Goal: Feedback & Contribution: Leave review/rating

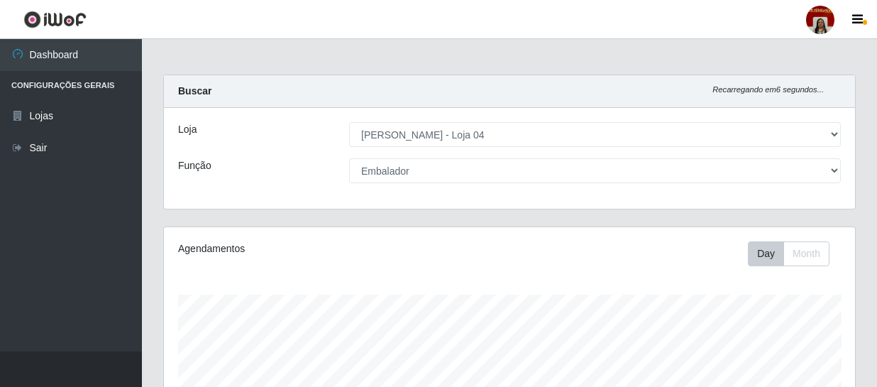
select select "251"
select select "1"
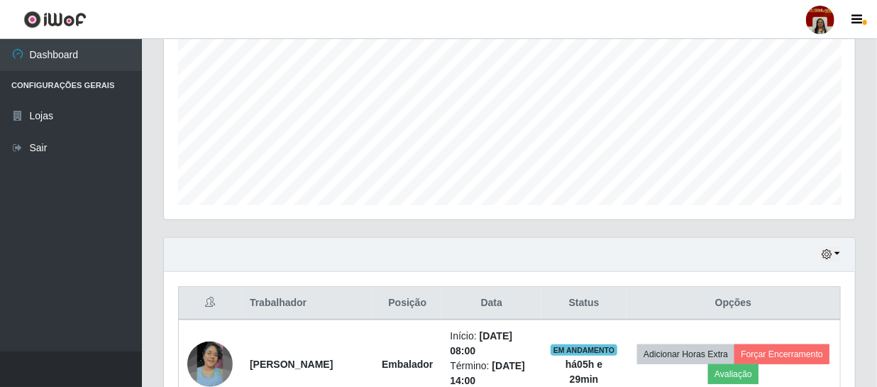
scroll to position [294, 691]
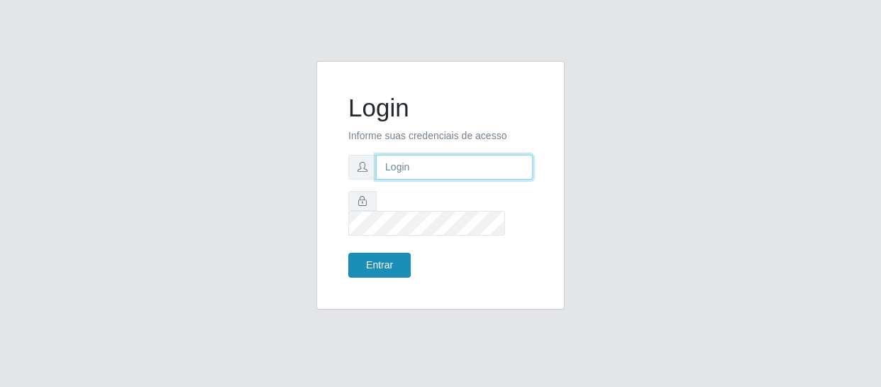
type input "[EMAIL_ADDRESS][DOMAIN_NAME]"
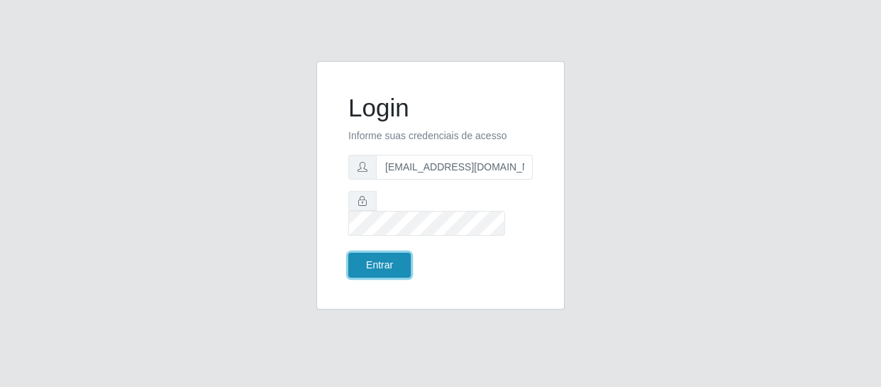
click at [377, 260] on button "Entrar" at bounding box center [379, 265] width 62 height 25
click at [377, 257] on button "Entrar" at bounding box center [379, 265] width 62 height 25
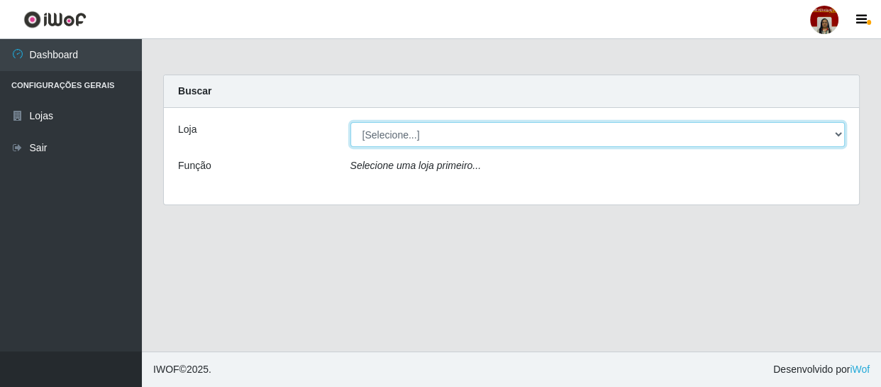
click at [387, 137] on select "[Selecione...] Mar Vermelho - Loja 04" at bounding box center [597, 134] width 495 height 25
select select "251"
click at [350, 122] on select "[Selecione...] Mar Vermelho - Loja 04" at bounding box center [597, 134] width 495 height 25
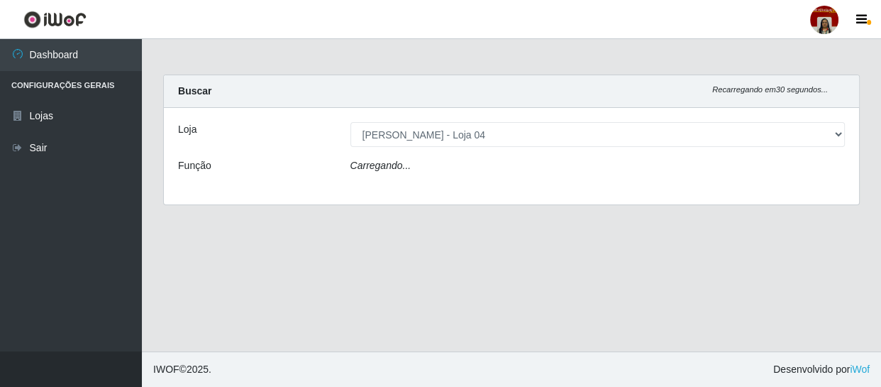
click at [397, 160] on icon "Carregando..." at bounding box center [380, 165] width 61 height 11
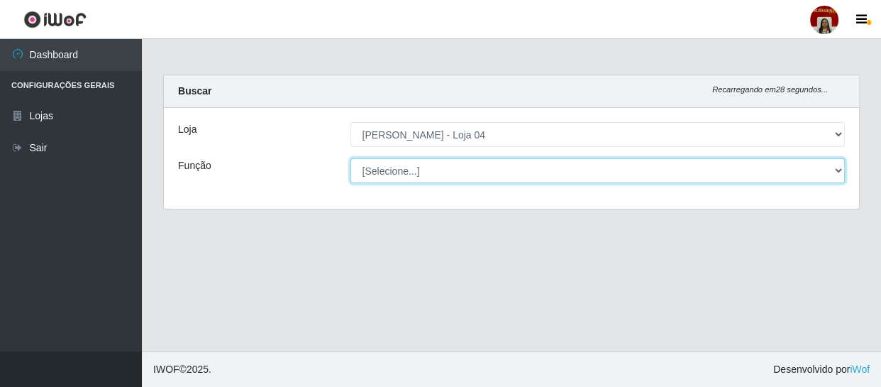
click at [410, 172] on select "[Selecione...] ASG ASG + ASG ++ Auxiliar de Depósito Auxiliar de Depósito + Aux…" at bounding box center [597, 170] width 495 height 25
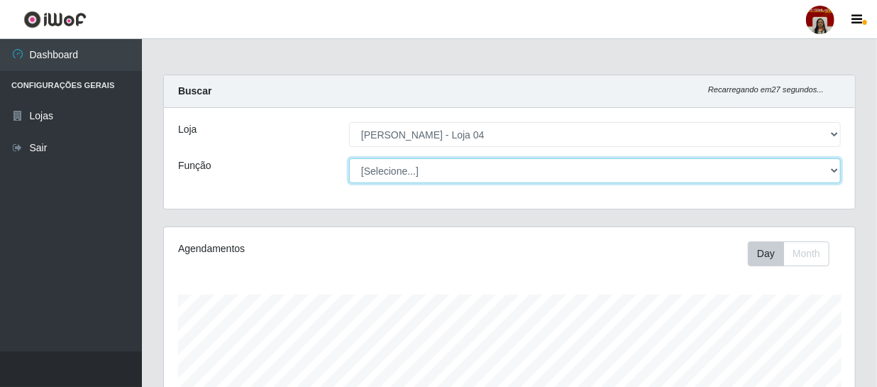
scroll to position [294, 691]
click at [349, 158] on select "[Selecione...] ASG ASG + ASG ++ Auxiliar de Depósito Auxiliar de Depósito + Aux…" at bounding box center [595, 170] width 492 height 25
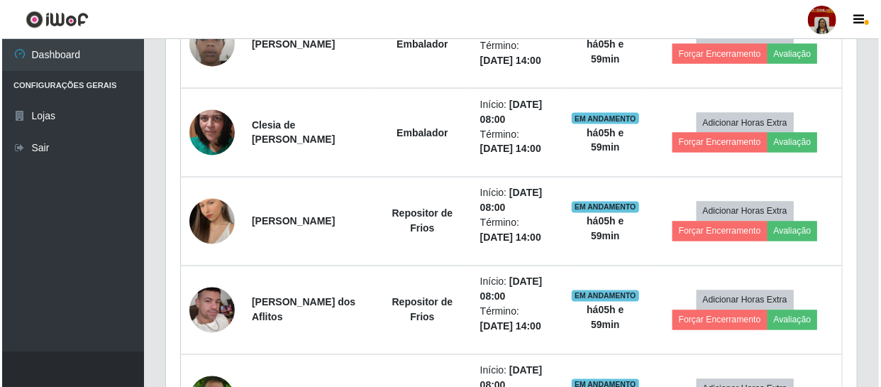
scroll to position [1096, 0]
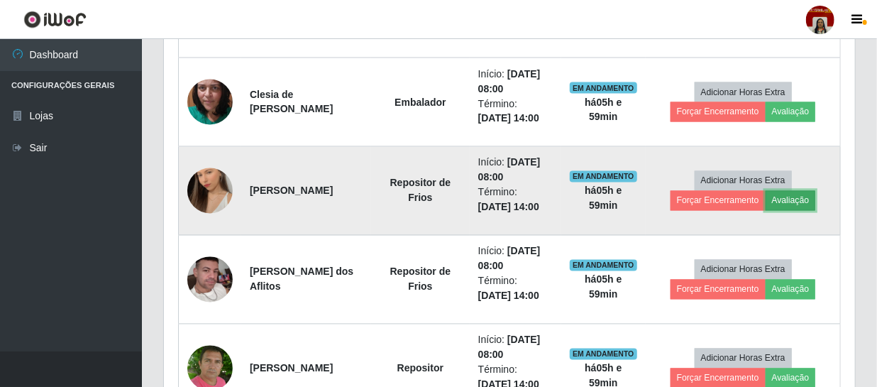
click at [794, 197] on button "Avaliação" at bounding box center [791, 201] width 50 height 20
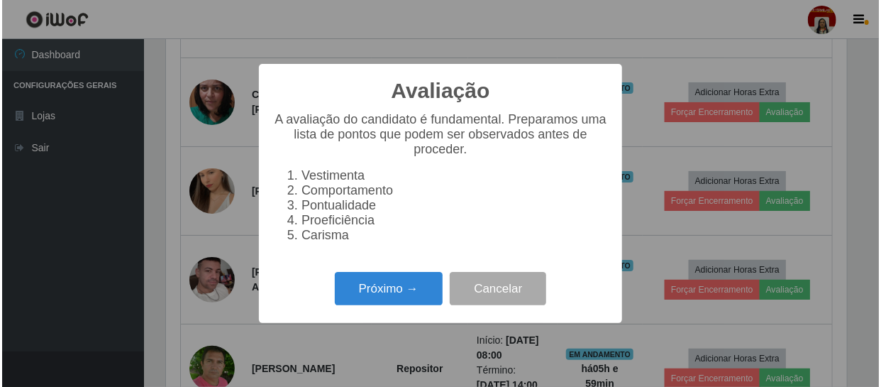
scroll to position [294, 685]
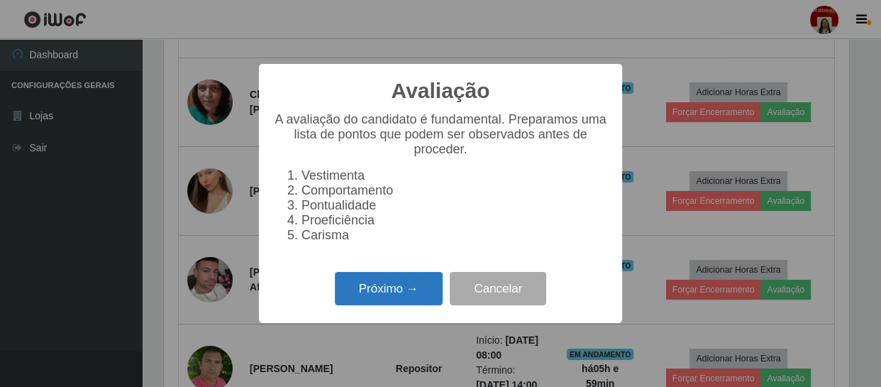
click at [387, 295] on button "Próximo →" at bounding box center [389, 288] width 108 height 33
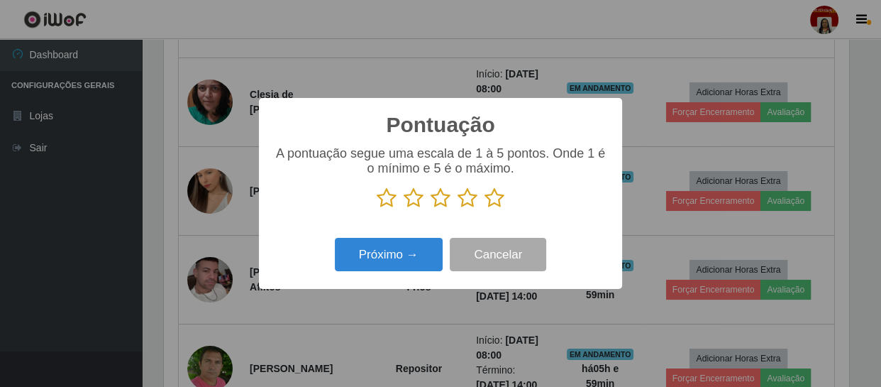
click at [492, 197] on icon at bounding box center [495, 197] width 20 height 21
click at [485, 209] on input "radio" at bounding box center [485, 209] width 0 height 0
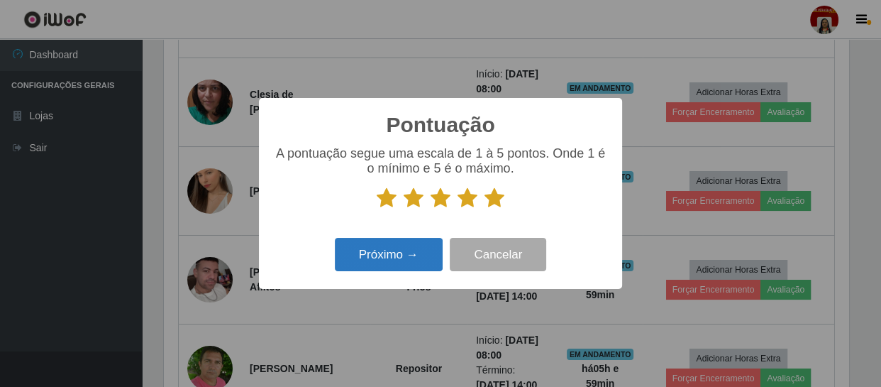
drag, startPoint x: 417, startPoint y: 238, endPoint x: 409, endPoint y: 246, distance: 11.5
click at [412, 243] on div "Próximo → Cancelar" at bounding box center [440, 254] width 335 height 40
click at [409, 248] on button "Próximo →" at bounding box center [389, 254] width 108 height 33
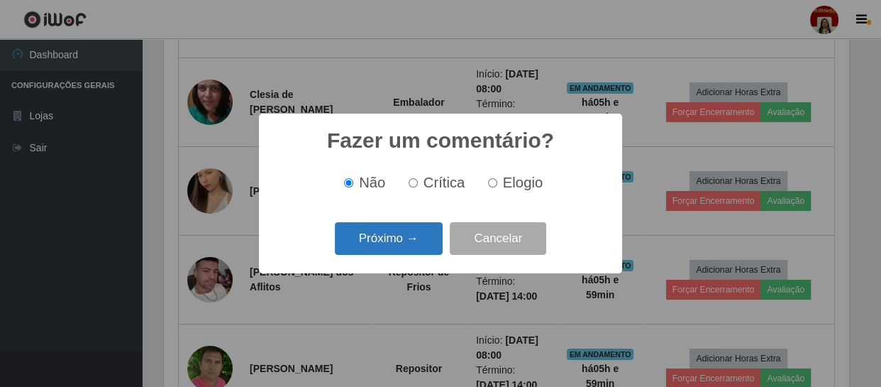
click at [399, 245] on button "Próximo →" at bounding box center [389, 238] width 108 height 33
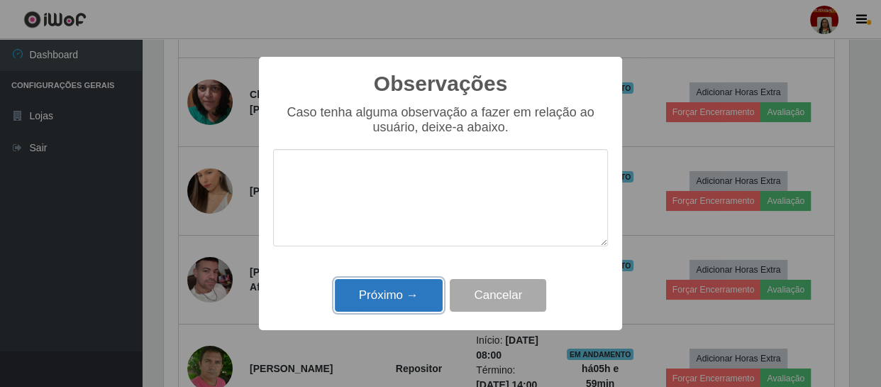
click at [397, 294] on button "Próximo →" at bounding box center [389, 295] width 108 height 33
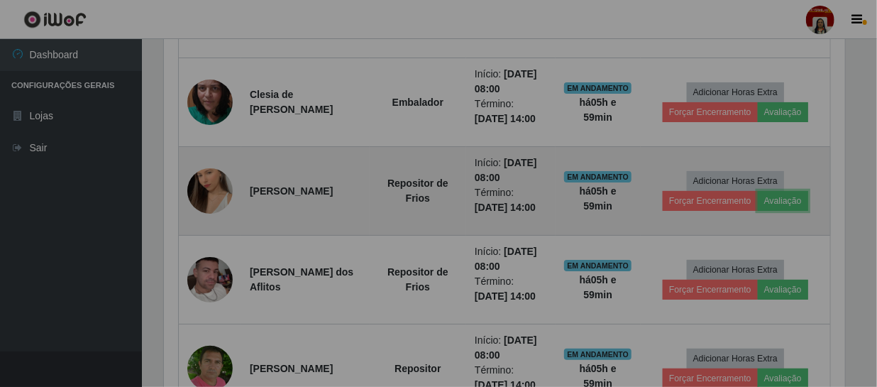
scroll to position [294, 691]
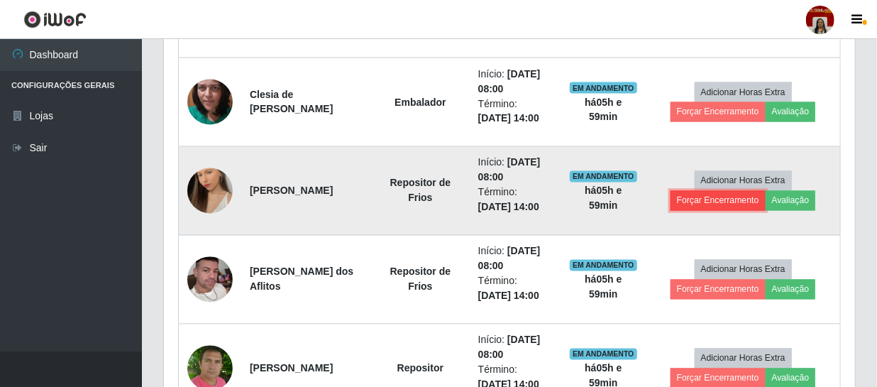
click at [713, 201] on button "Forçar Encerramento" at bounding box center [717, 201] width 95 height 20
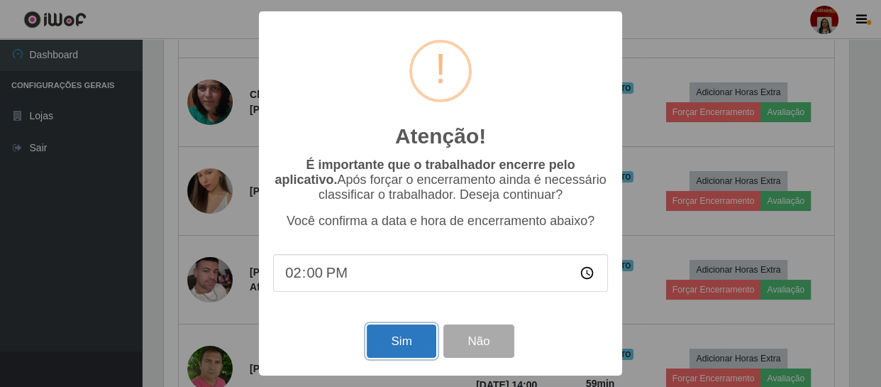
click at [402, 343] on button "Sim" at bounding box center [401, 340] width 69 height 33
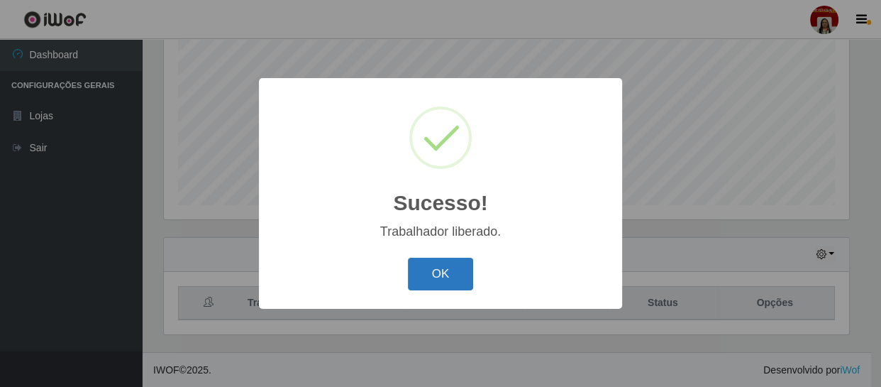
click at [446, 279] on button "OK" at bounding box center [441, 274] width 66 height 33
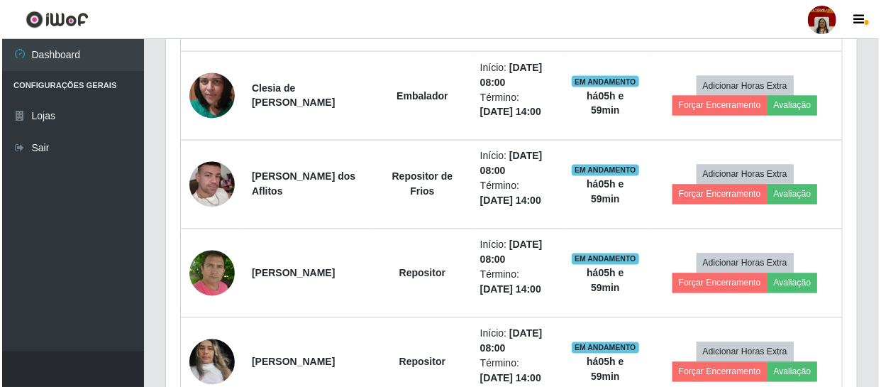
scroll to position [1141, 0]
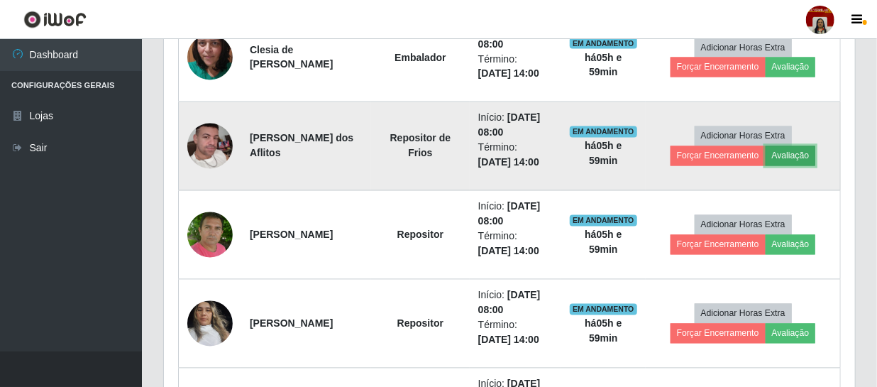
click at [788, 153] on button "Avaliação" at bounding box center [791, 156] width 50 height 20
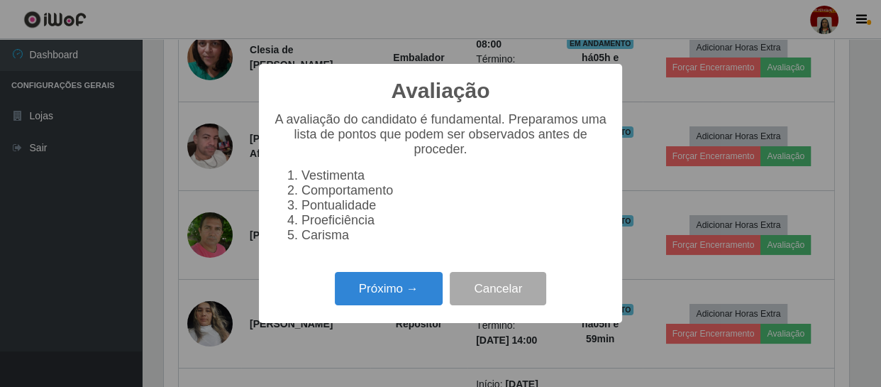
scroll to position [294, 685]
click at [379, 299] on button "Próximo →" at bounding box center [389, 288] width 108 height 33
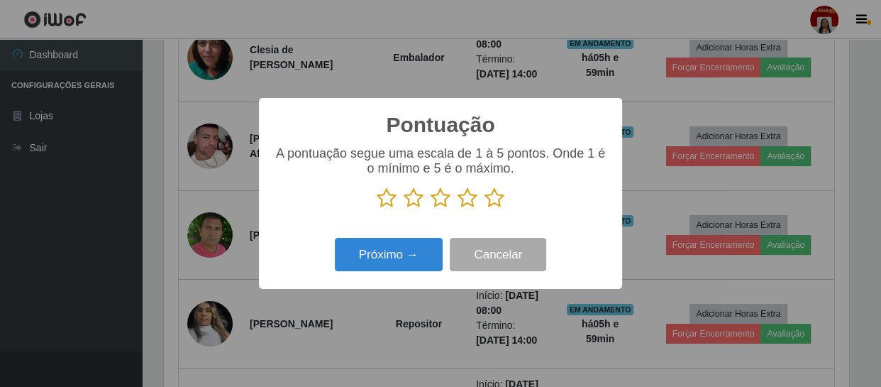
click at [499, 196] on icon at bounding box center [495, 197] width 20 height 21
click at [485, 209] on input "radio" at bounding box center [485, 209] width 0 height 0
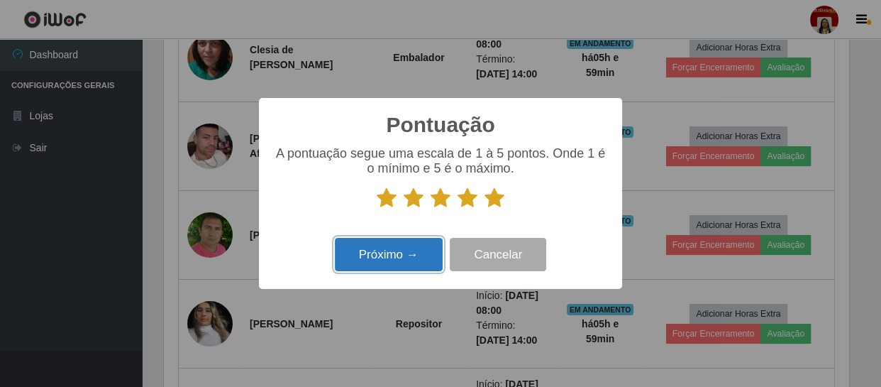
click at [409, 263] on button "Próximo →" at bounding box center [389, 254] width 108 height 33
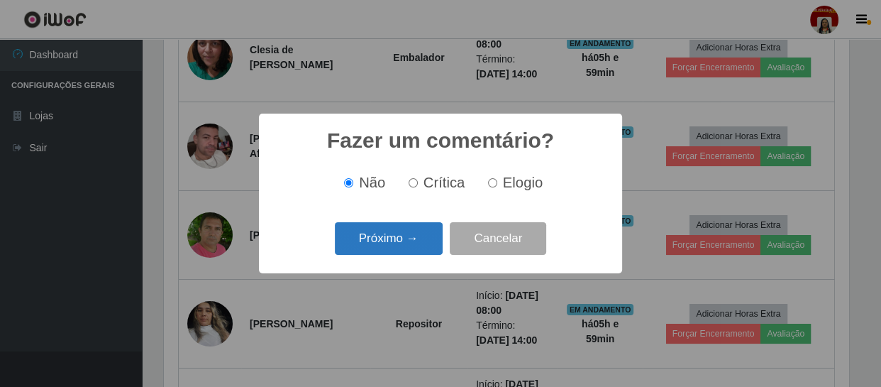
click at [417, 233] on button "Próximo →" at bounding box center [389, 238] width 108 height 33
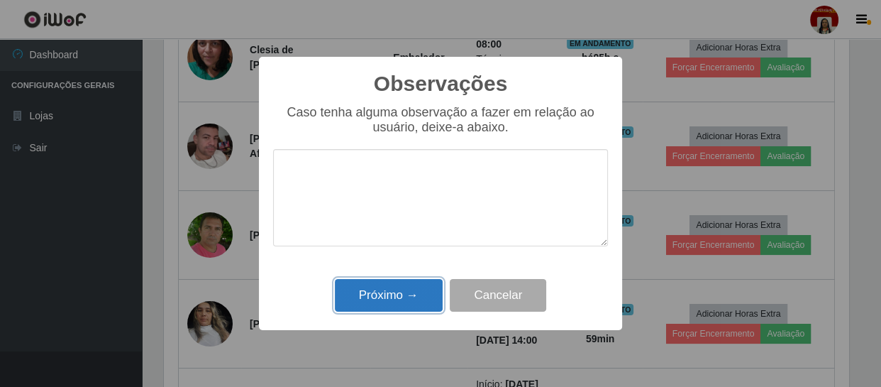
click at [387, 304] on button "Próximo →" at bounding box center [389, 295] width 108 height 33
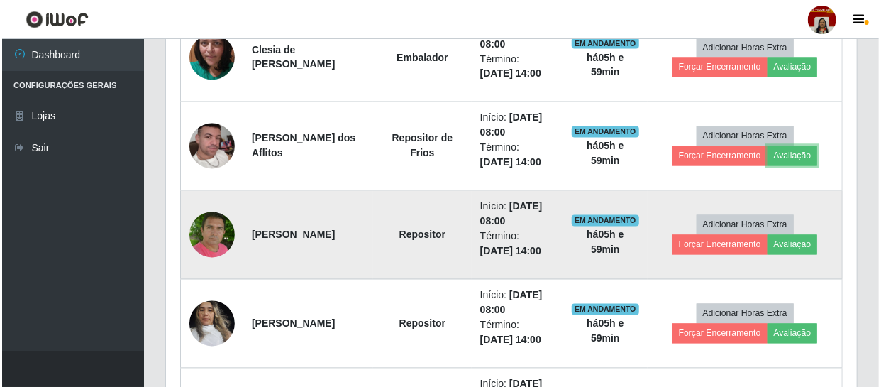
scroll to position [294, 691]
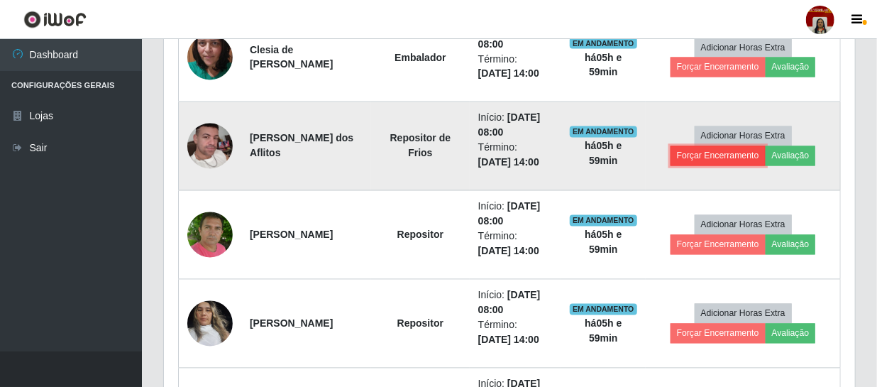
click at [722, 155] on button "Forçar Encerramento" at bounding box center [717, 156] width 95 height 20
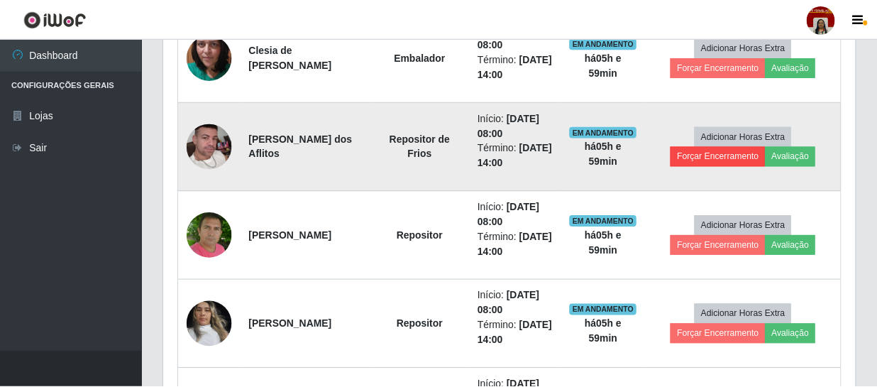
scroll to position [294, 685]
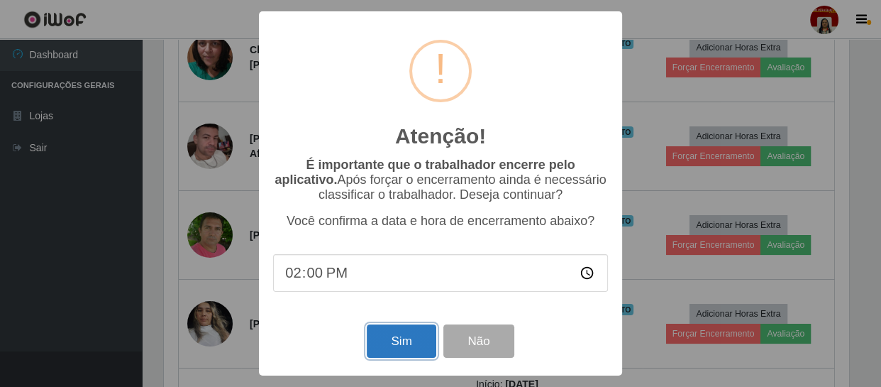
click at [409, 339] on button "Sim" at bounding box center [401, 340] width 69 height 33
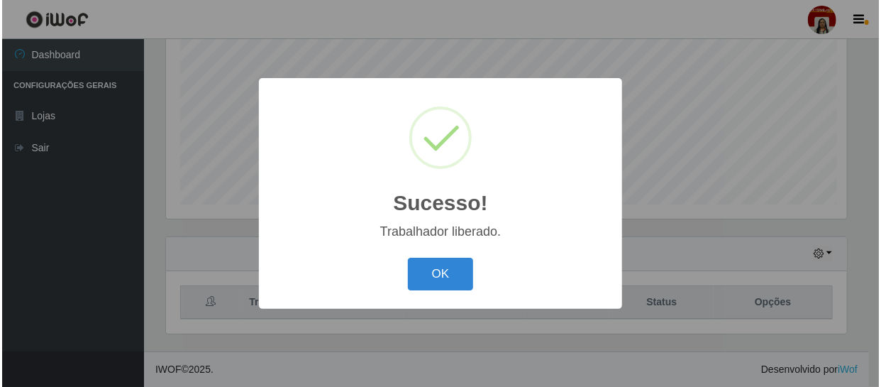
scroll to position [0, 0]
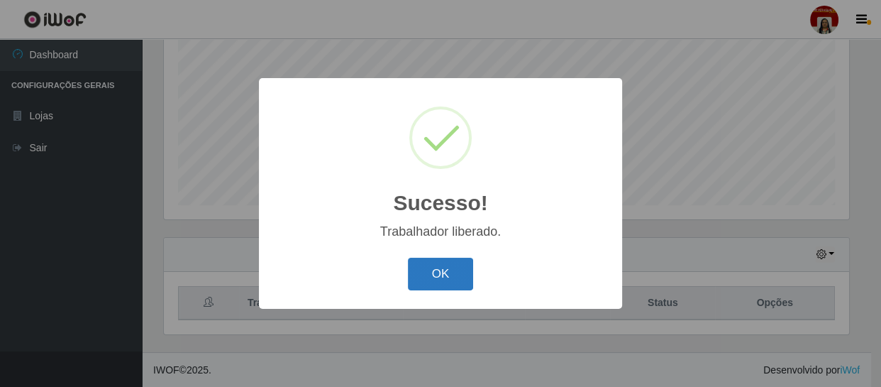
click at [452, 272] on button "OK" at bounding box center [441, 274] width 66 height 33
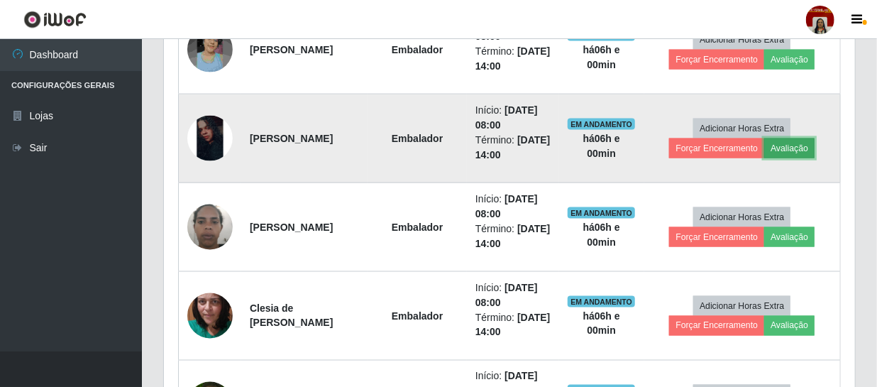
click at [780, 143] on button "Avaliação" at bounding box center [789, 148] width 50 height 20
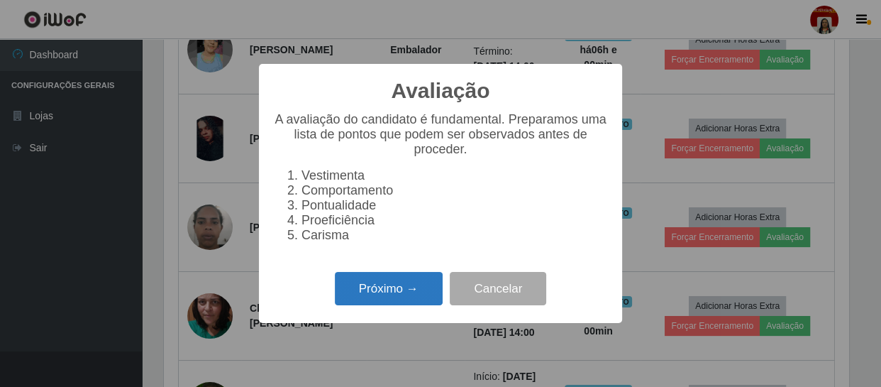
click at [388, 287] on button "Próximo →" at bounding box center [389, 288] width 108 height 33
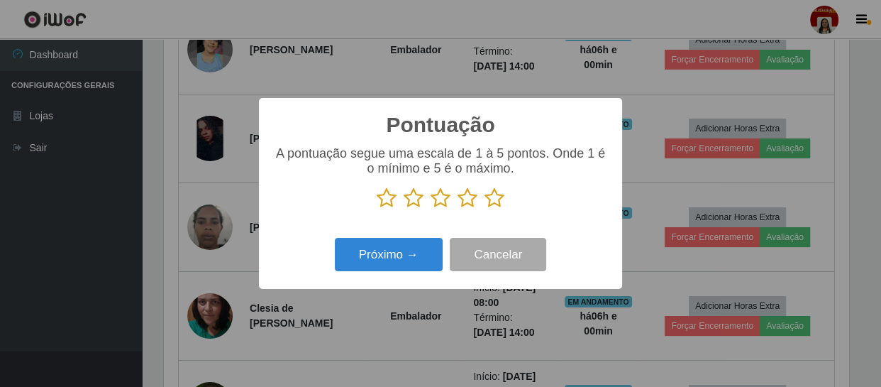
click at [492, 199] on icon at bounding box center [495, 197] width 20 height 21
click at [485, 209] on input "radio" at bounding box center [485, 209] width 0 height 0
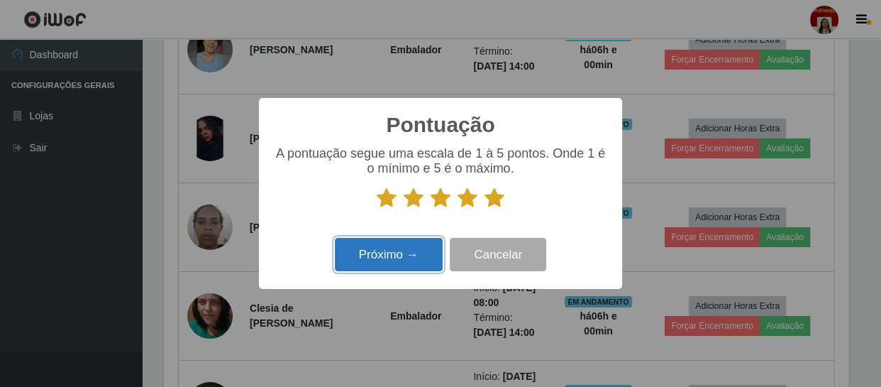
click at [383, 258] on button "Próximo →" at bounding box center [389, 254] width 108 height 33
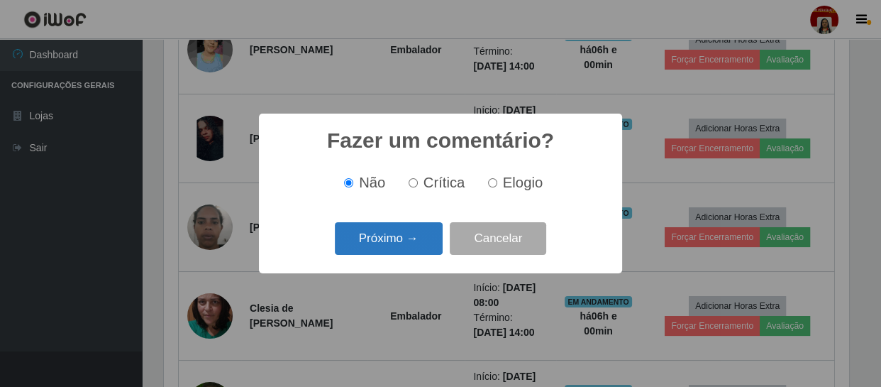
click at [393, 248] on button "Próximo →" at bounding box center [389, 238] width 108 height 33
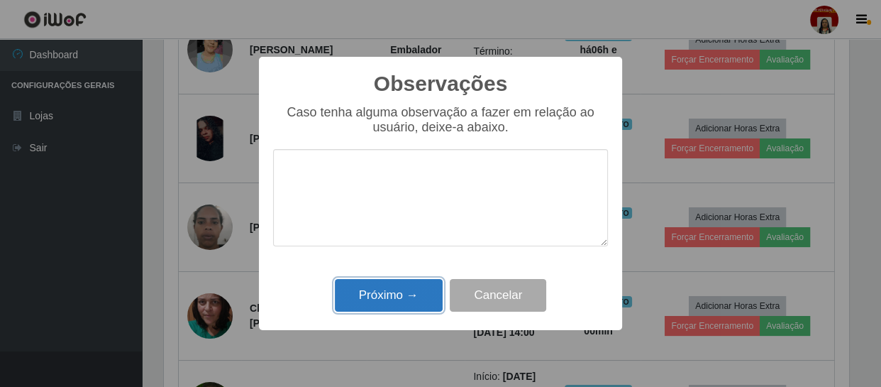
click at [382, 298] on button "Próximo →" at bounding box center [389, 295] width 108 height 33
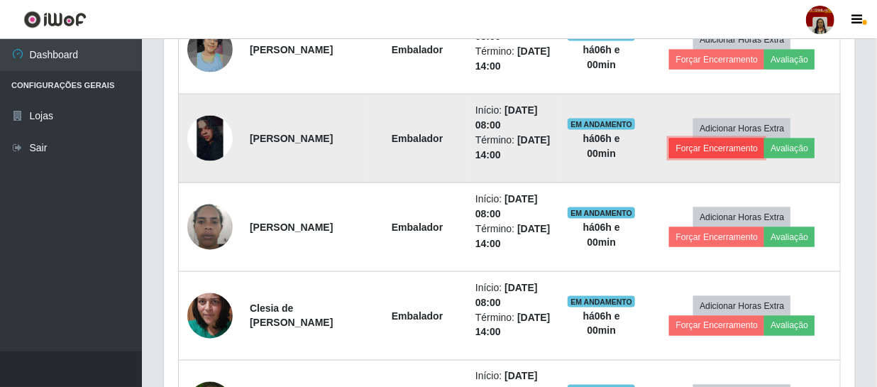
click at [699, 148] on button "Forçar Encerramento" at bounding box center [716, 148] width 95 height 20
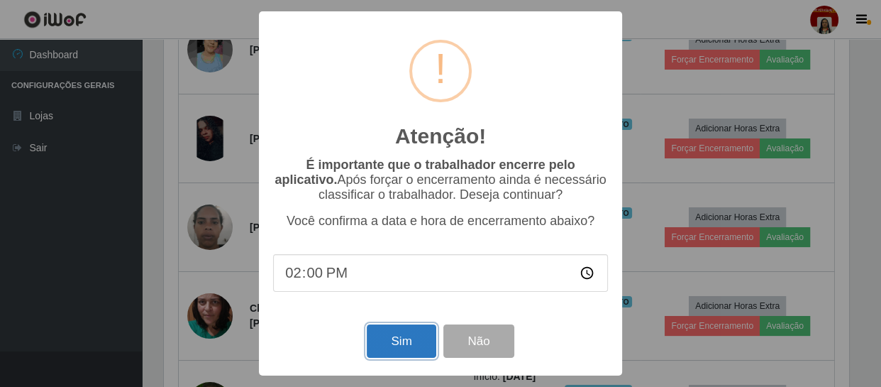
click at [399, 342] on button "Sim" at bounding box center [401, 340] width 69 height 33
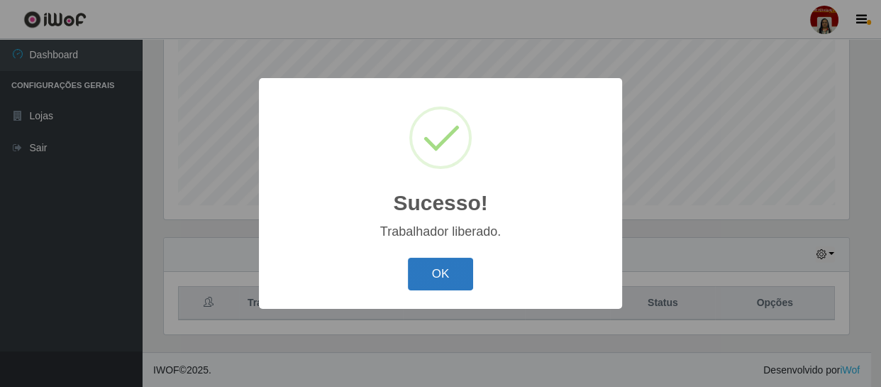
click at [467, 274] on button "OK" at bounding box center [441, 274] width 66 height 33
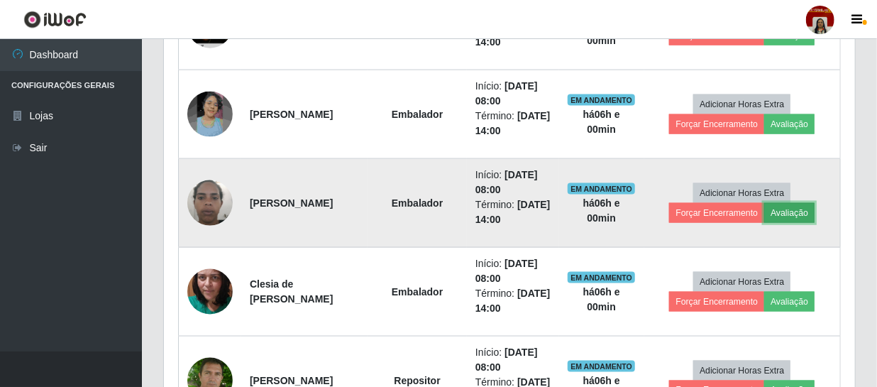
click at [786, 204] on button "Avaliação" at bounding box center [789, 213] width 50 height 20
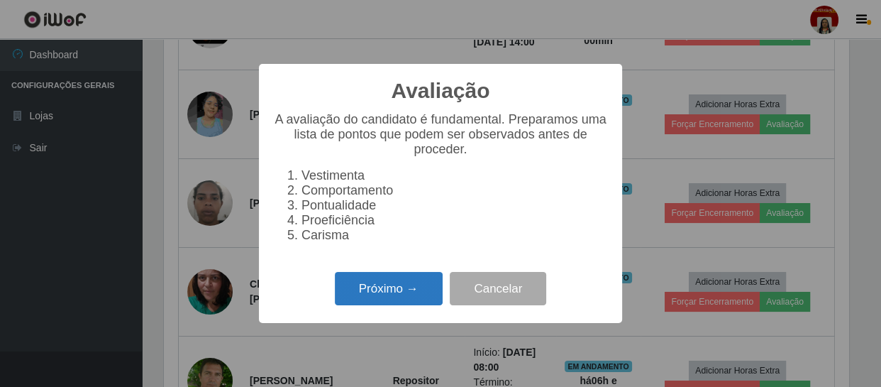
click at [412, 301] on button "Próximo →" at bounding box center [389, 288] width 108 height 33
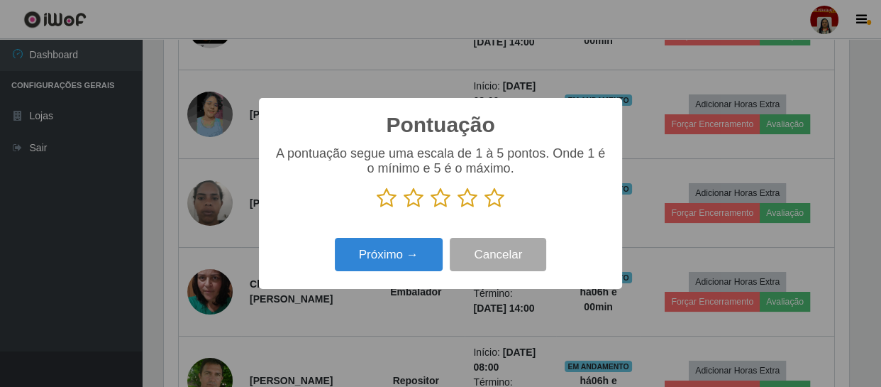
click at [499, 204] on icon at bounding box center [495, 197] width 20 height 21
click at [485, 209] on input "radio" at bounding box center [485, 209] width 0 height 0
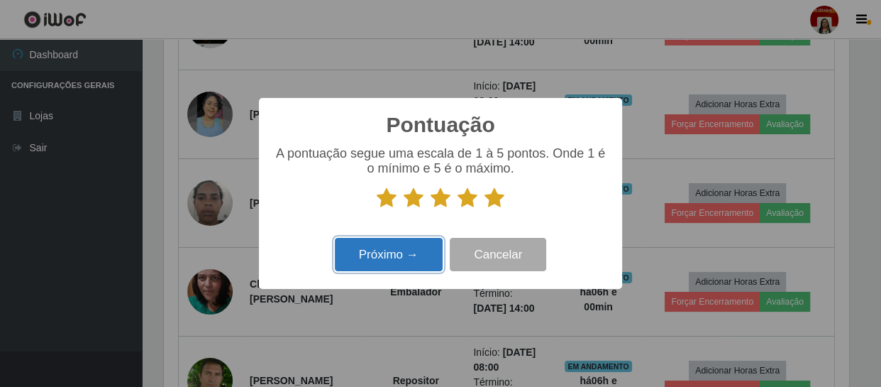
click at [395, 261] on button "Próximo →" at bounding box center [389, 254] width 108 height 33
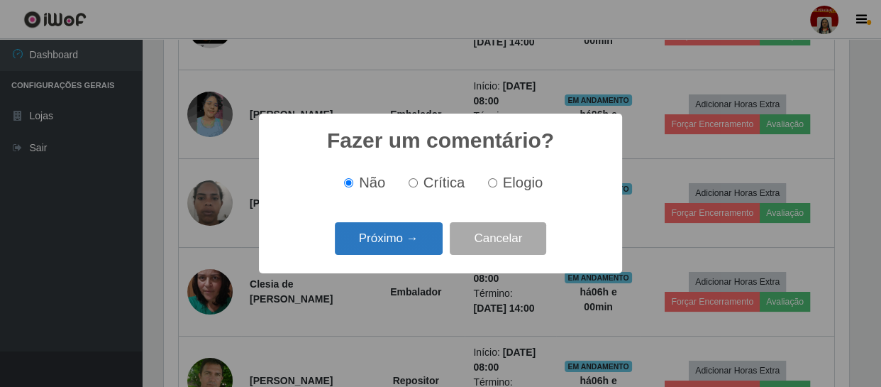
click at [390, 245] on button "Próximo →" at bounding box center [389, 238] width 108 height 33
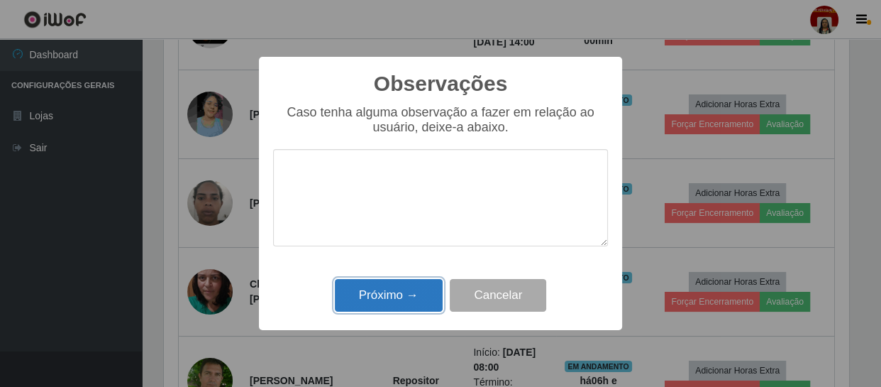
click at [394, 293] on button "Próximo →" at bounding box center [389, 295] width 108 height 33
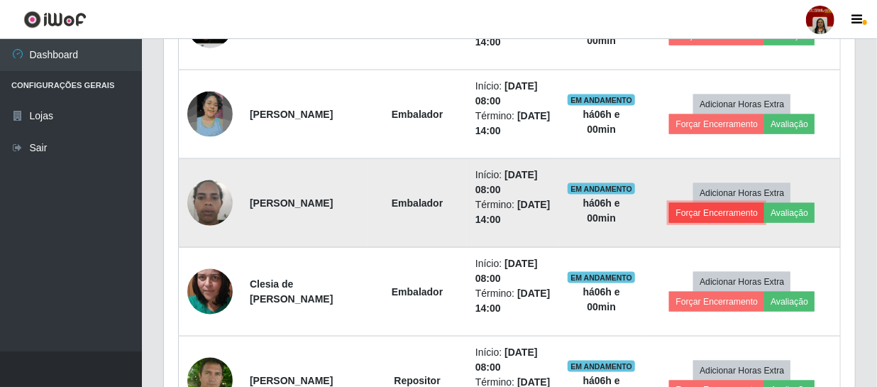
click at [730, 214] on button "Forçar Encerramento" at bounding box center [716, 213] width 95 height 20
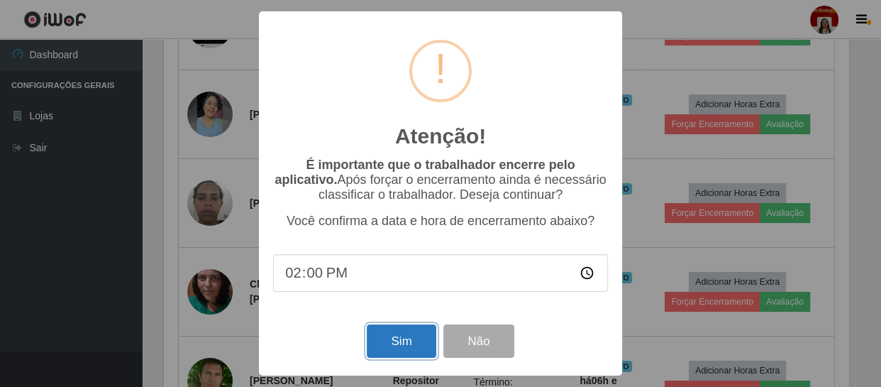
click at [405, 350] on button "Sim" at bounding box center [401, 340] width 69 height 33
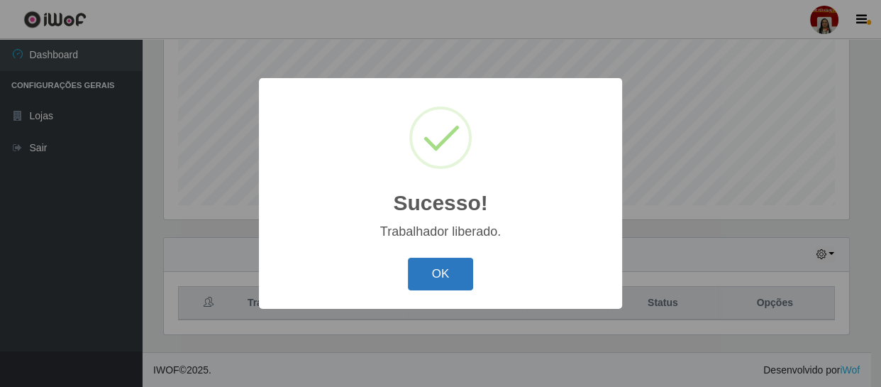
click at [449, 267] on button "OK" at bounding box center [441, 274] width 66 height 33
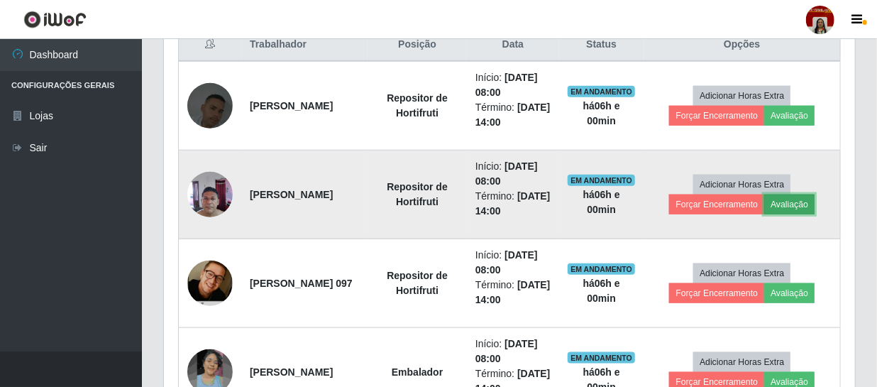
click at [802, 211] on button "Avaliação" at bounding box center [789, 204] width 50 height 20
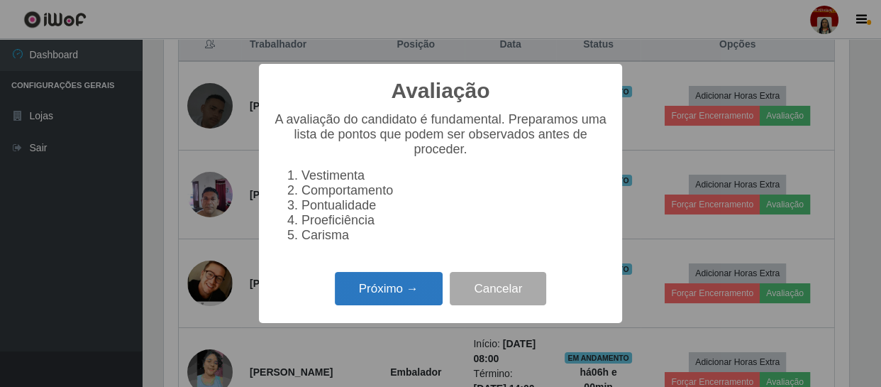
click at [419, 304] on button "Próximo →" at bounding box center [389, 288] width 108 height 33
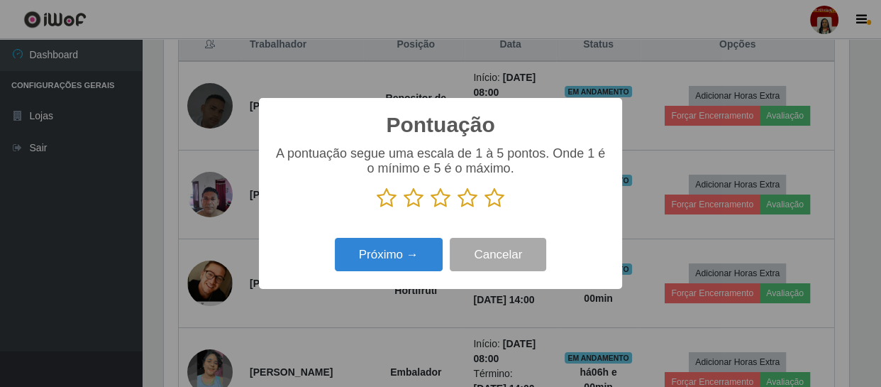
click at [492, 201] on icon at bounding box center [495, 197] width 20 height 21
click at [485, 209] on input "radio" at bounding box center [485, 209] width 0 height 0
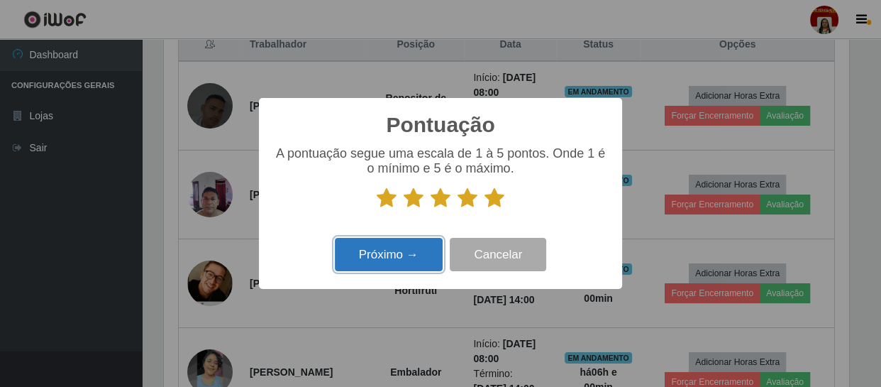
click at [404, 247] on button "Próximo →" at bounding box center [389, 254] width 108 height 33
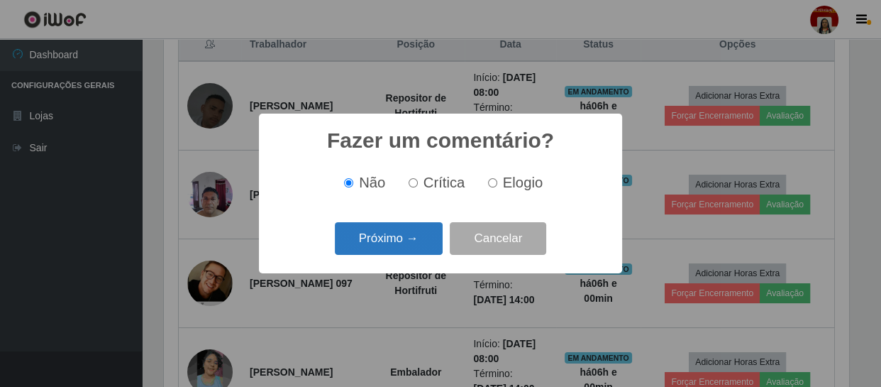
click at [406, 248] on button "Próximo →" at bounding box center [389, 238] width 108 height 33
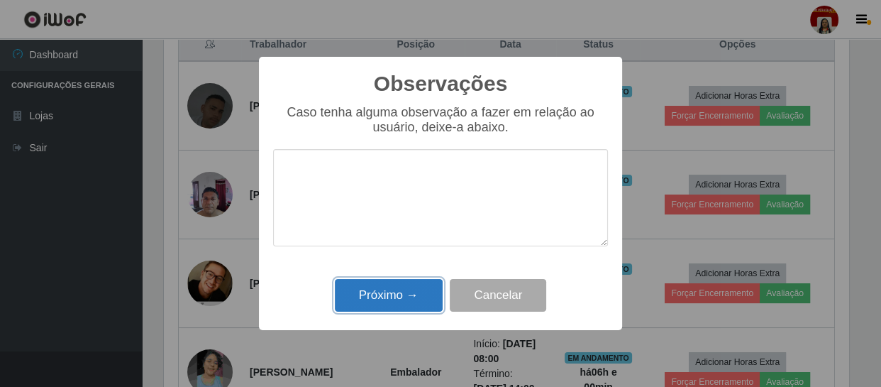
click at [404, 294] on button "Próximo →" at bounding box center [389, 295] width 108 height 33
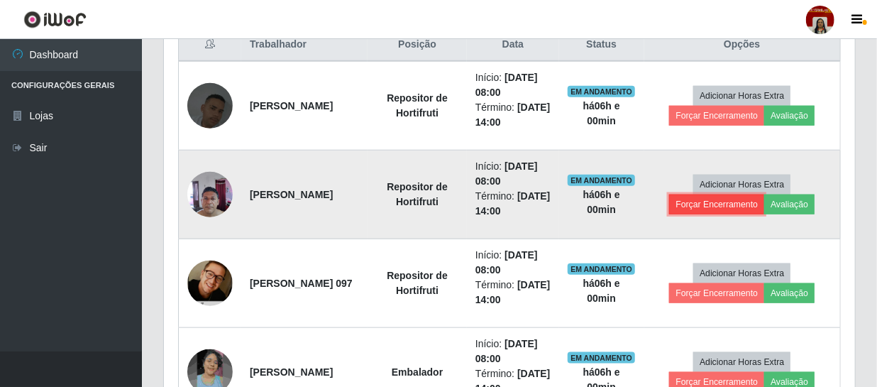
click at [705, 199] on button "Forçar Encerramento" at bounding box center [716, 204] width 95 height 20
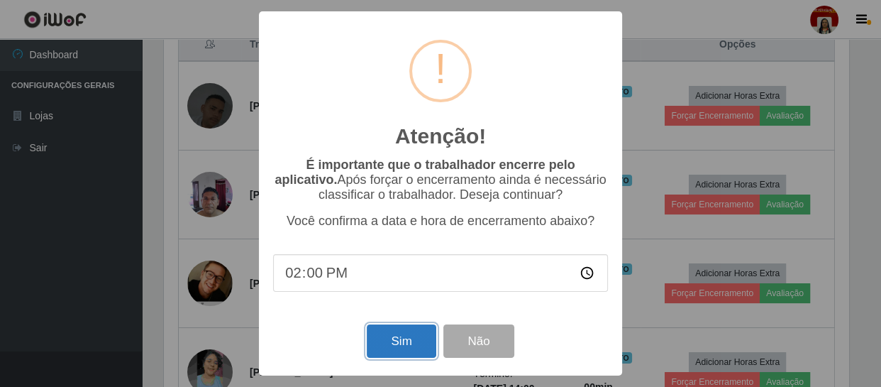
click at [397, 343] on button "Sim" at bounding box center [401, 340] width 69 height 33
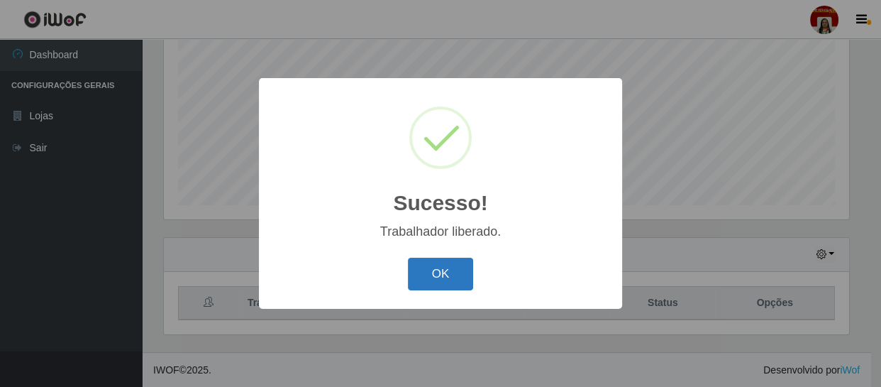
click at [443, 278] on button "OK" at bounding box center [441, 274] width 66 height 33
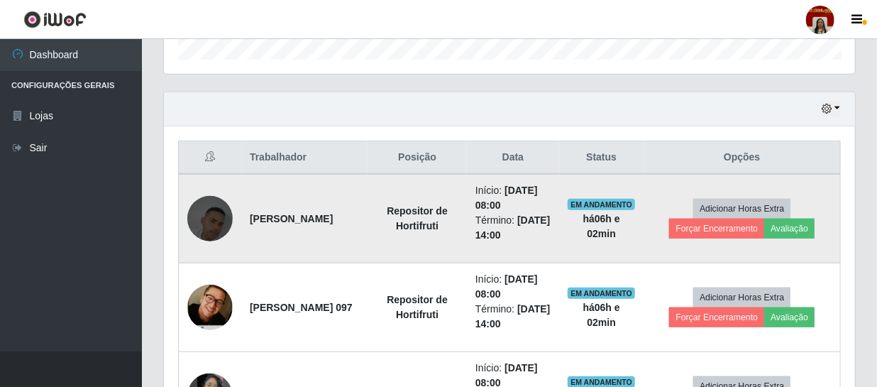
scroll to position [496, 0]
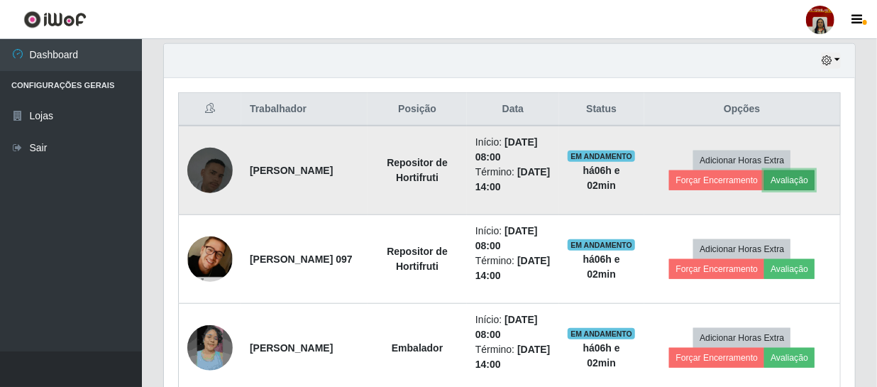
click at [791, 172] on button "Avaliação" at bounding box center [789, 180] width 50 height 20
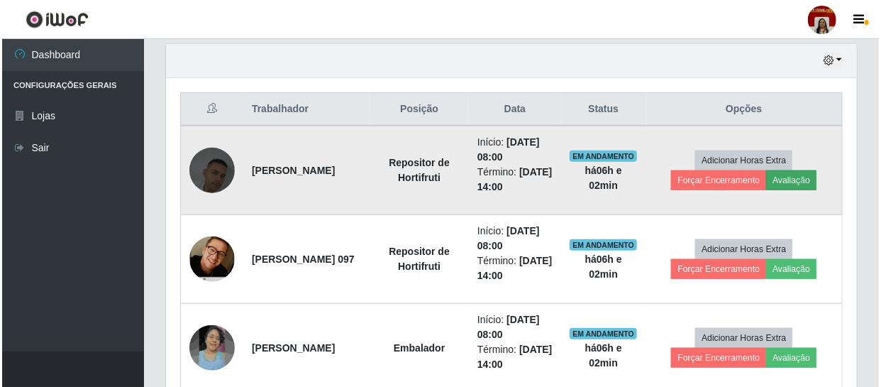
scroll to position [294, 685]
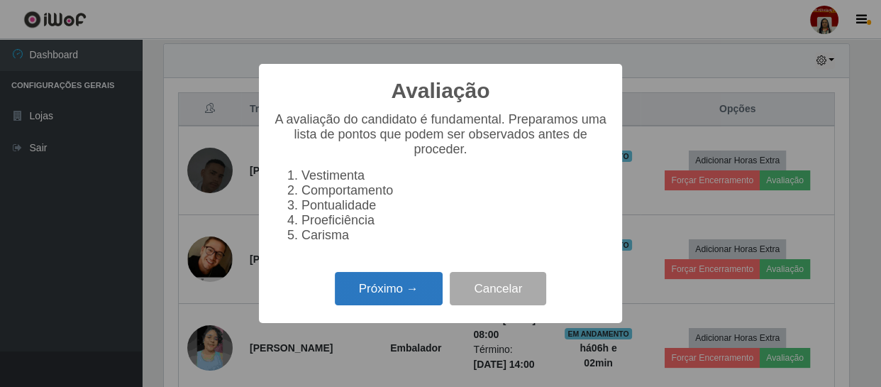
click at [387, 297] on button "Próximo →" at bounding box center [389, 288] width 108 height 33
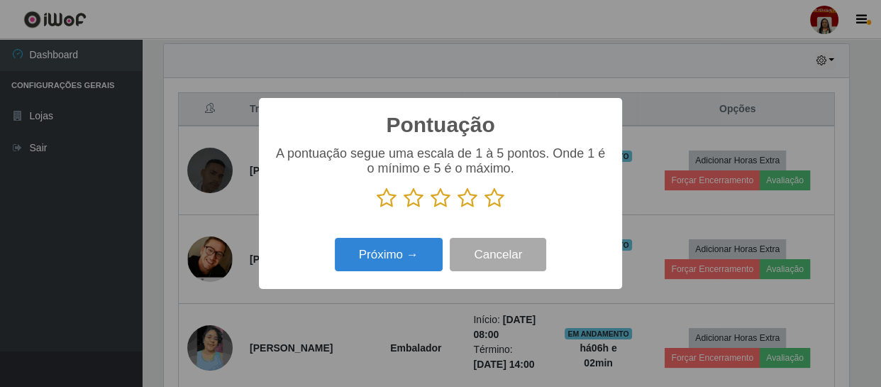
scroll to position [709192, 708801]
drag, startPoint x: 489, startPoint y: 204, endPoint x: 465, endPoint y: 219, distance: 27.4
click at [491, 204] on icon at bounding box center [495, 197] width 20 height 21
click at [485, 209] on input "radio" at bounding box center [485, 209] width 0 height 0
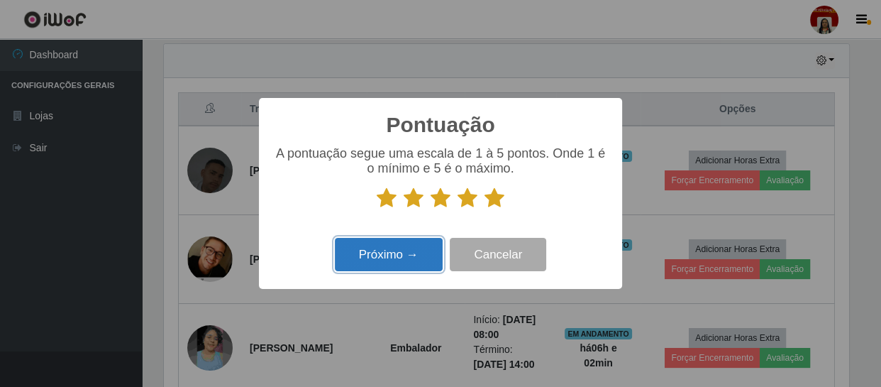
click at [402, 248] on button "Próximo →" at bounding box center [389, 254] width 108 height 33
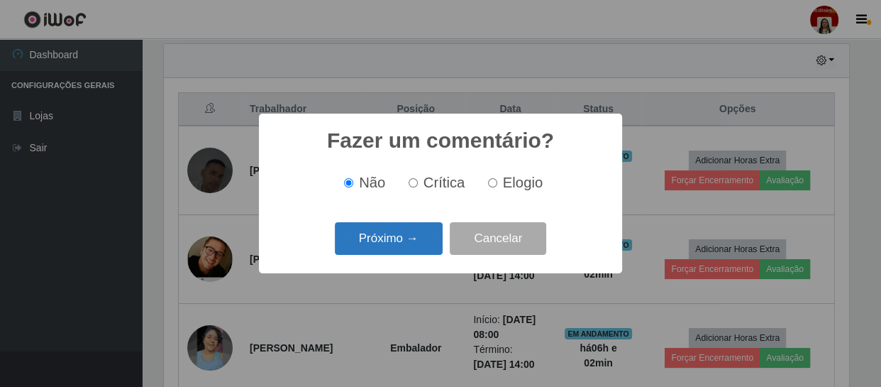
drag, startPoint x: 397, startPoint y: 231, endPoint x: 396, endPoint y: 238, distance: 7.9
click at [396, 238] on button "Próximo →" at bounding box center [389, 238] width 108 height 33
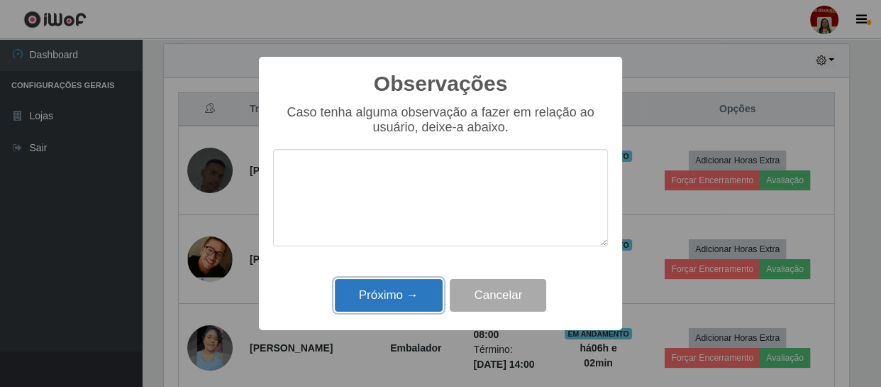
click at [394, 293] on button "Próximo →" at bounding box center [389, 295] width 108 height 33
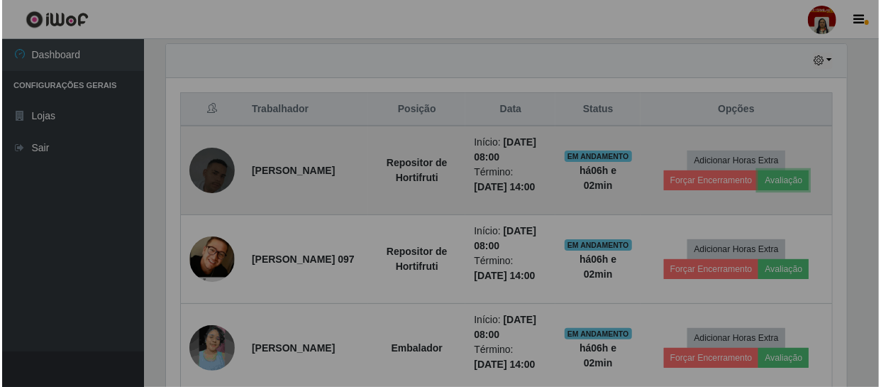
scroll to position [294, 691]
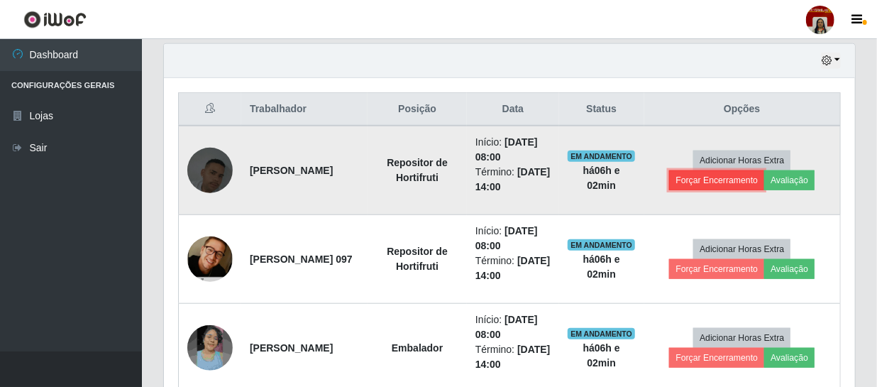
click at [702, 176] on button "Forçar Encerramento" at bounding box center [716, 180] width 95 height 20
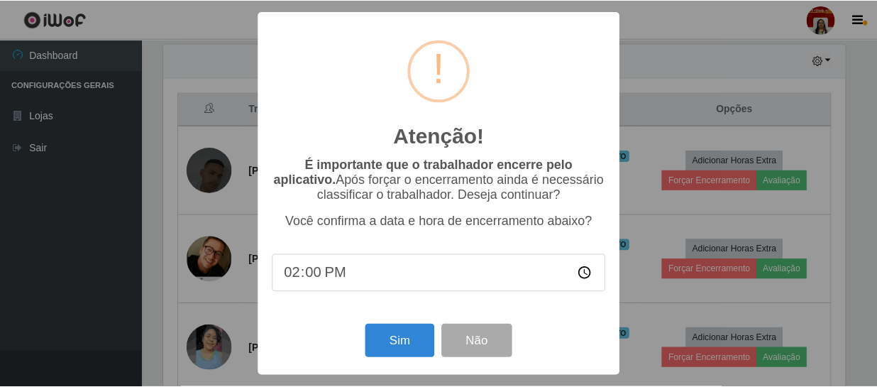
scroll to position [294, 685]
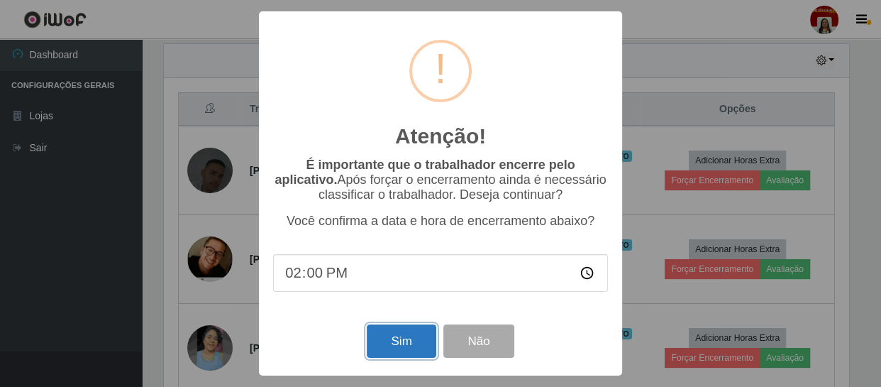
click at [403, 342] on button "Sim" at bounding box center [401, 340] width 69 height 33
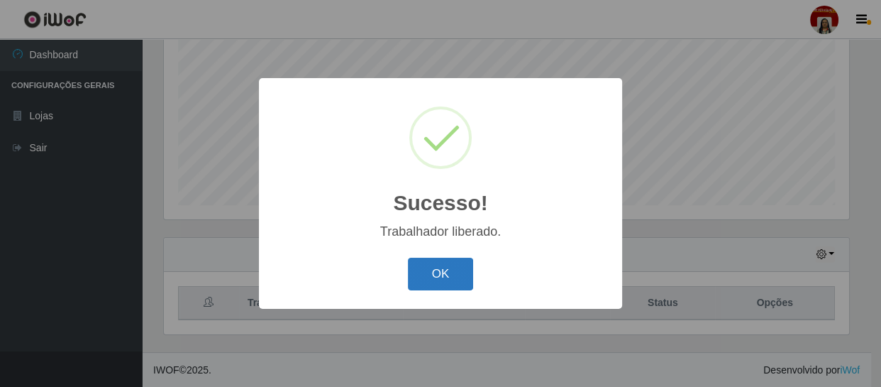
click at [436, 285] on button "OK" at bounding box center [441, 274] width 66 height 33
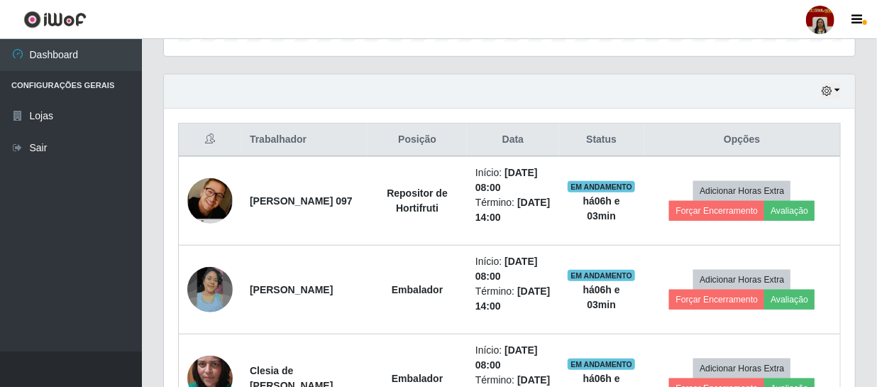
scroll to position [496, 0]
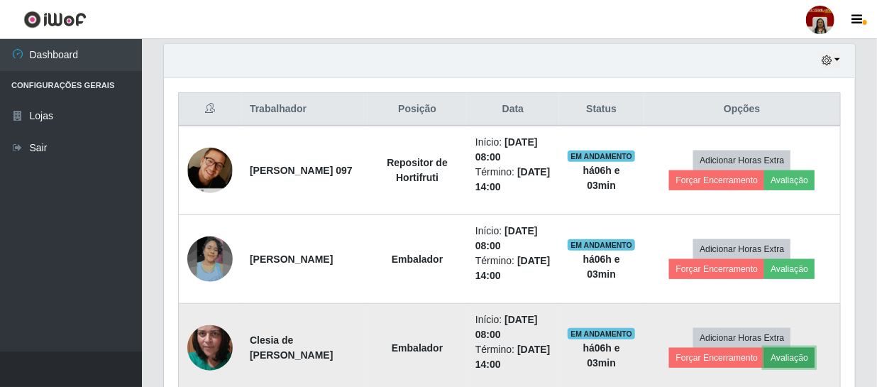
click at [810, 358] on button "Avaliação" at bounding box center [789, 358] width 50 height 20
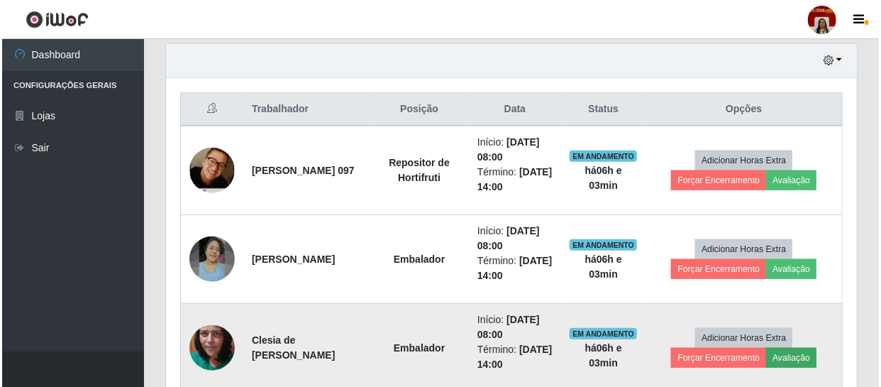
scroll to position [294, 685]
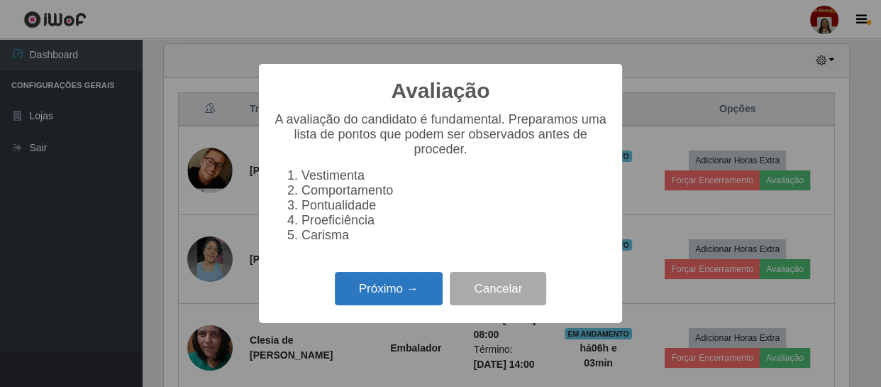
click at [407, 298] on button "Próximo →" at bounding box center [389, 288] width 108 height 33
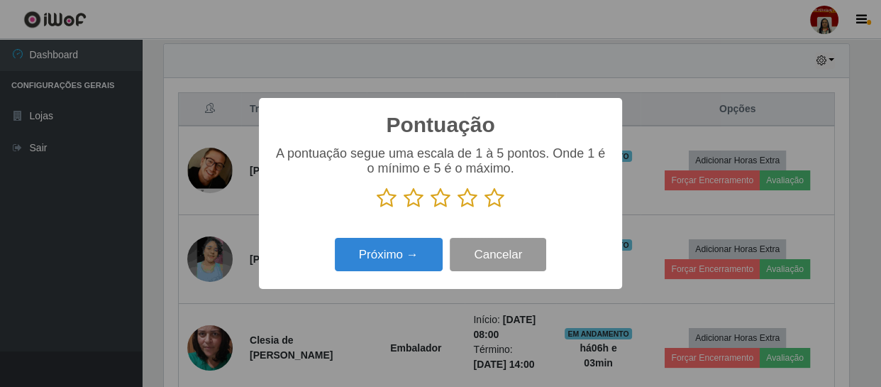
scroll to position [709192, 708801]
click at [486, 192] on icon at bounding box center [495, 197] width 20 height 21
click at [485, 209] on input "radio" at bounding box center [485, 209] width 0 height 0
click at [490, 199] on icon at bounding box center [495, 197] width 20 height 21
click at [485, 209] on input "radio" at bounding box center [485, 209] width 0 height 0
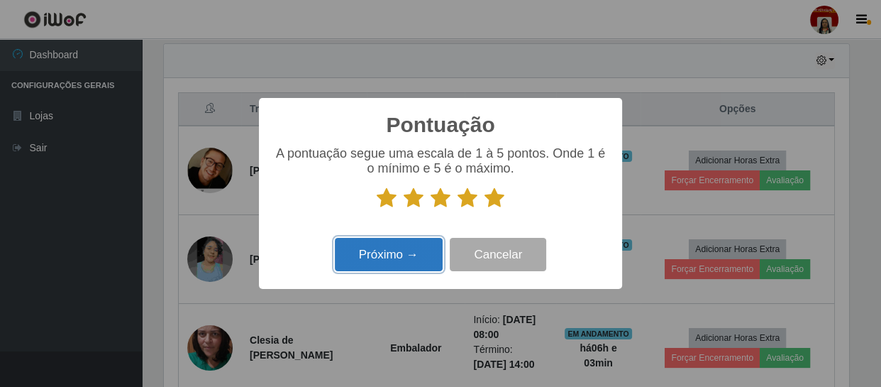
click at [416, 252] on button "Próximo →" at bounding box center [389, 254] width 108 height 33
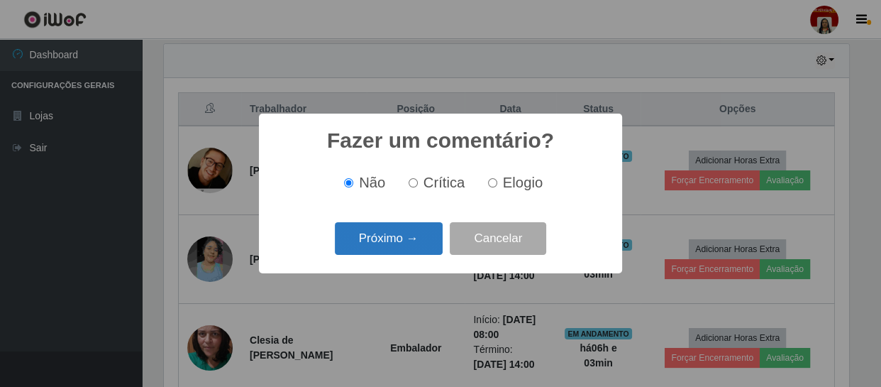
click at [408, 236] on button "Próximo →" at bounding box center [389, 238] width 108 height 33
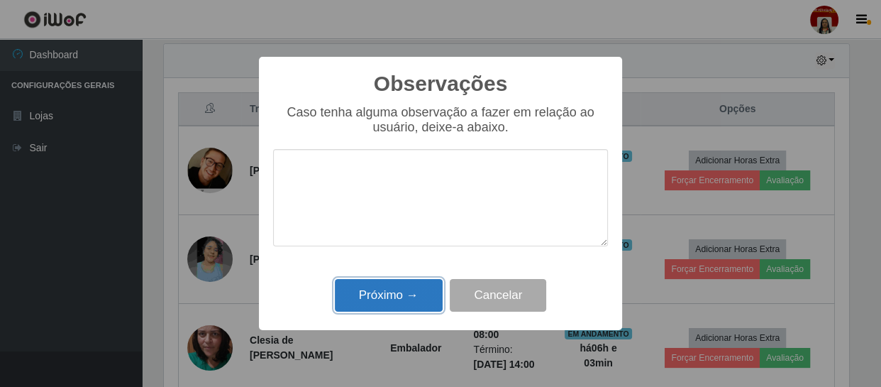
click at [398, 298] on button "Próximo →" at bounding box center [389, 295] width 108 height 33
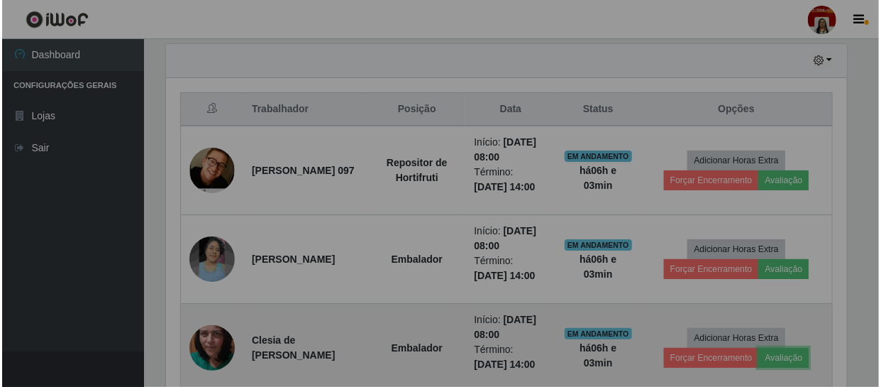
scroll to position [294, 691]
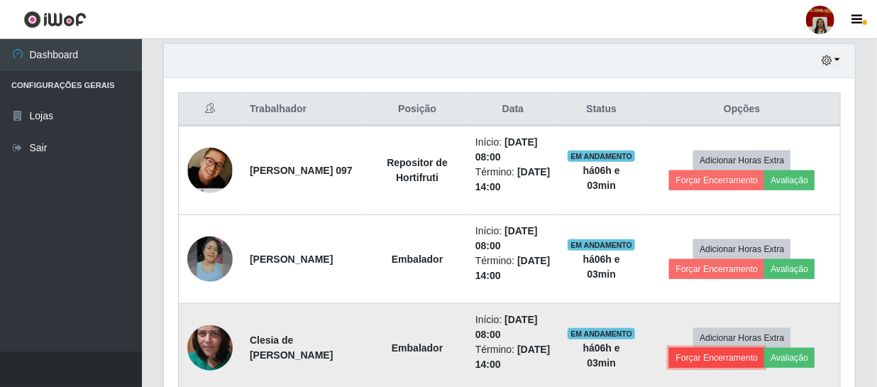
click at [692, 350] on button "Forçar Encerramento" at bounding box center [716, 358] width 95 height 20
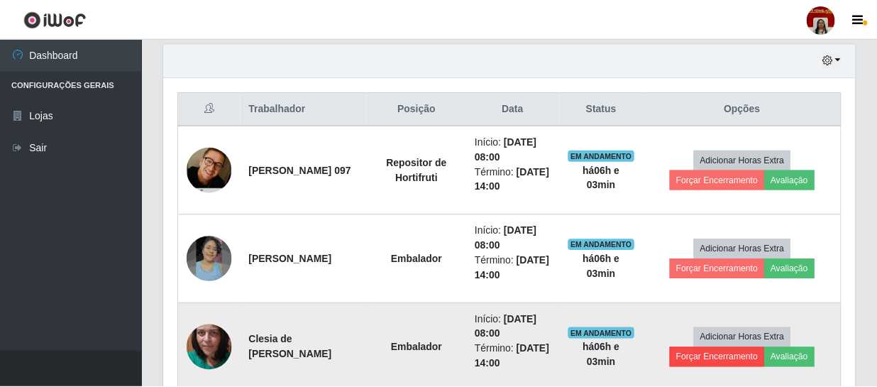
scroll to position [294, 685]
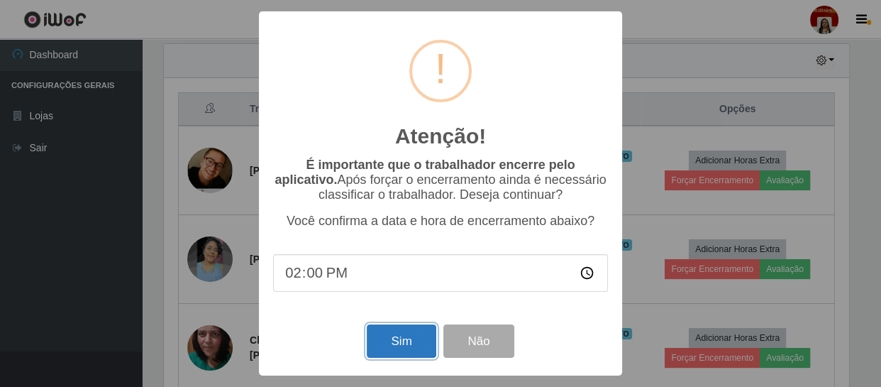
click at [404, 343] on button "Sim" at bounding box center [401, 340] width 69 height 33
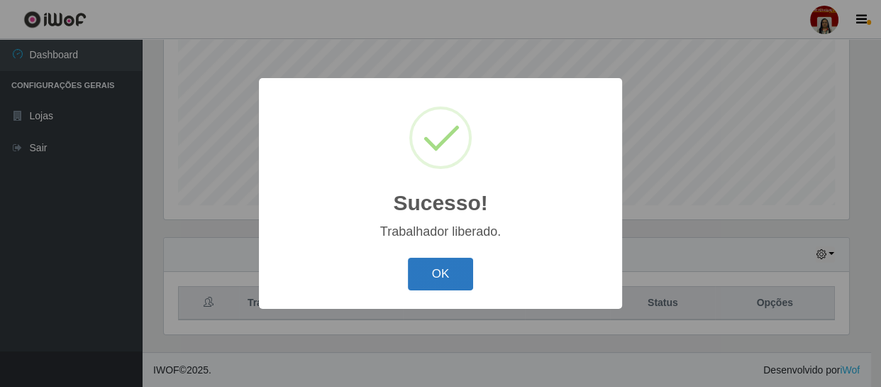
click at [453, 280] on button "OK" at bounding box center [441, 274] width 66 height 33
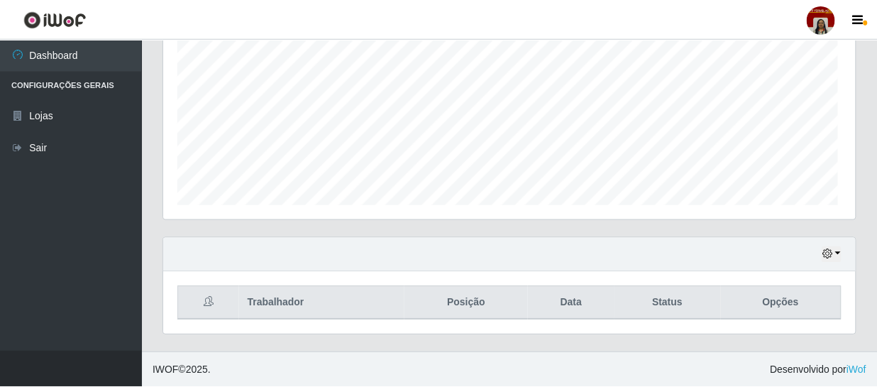
scroll to position [709192, 708795]
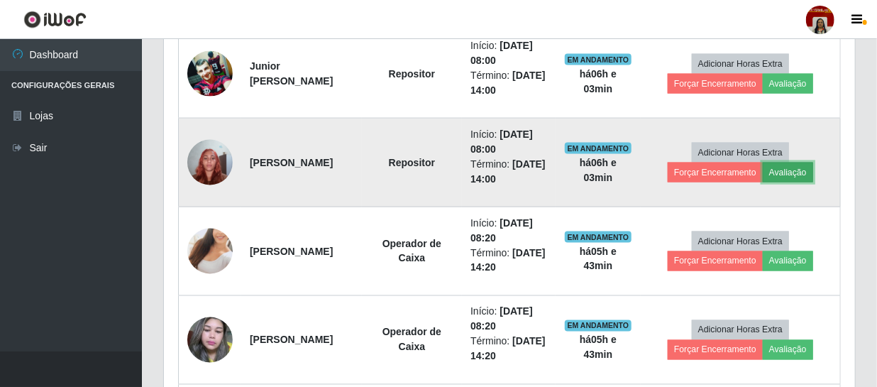
click at [796, 166] on button "Avaliação" at bounding box center [788, 172] width 50 height 20
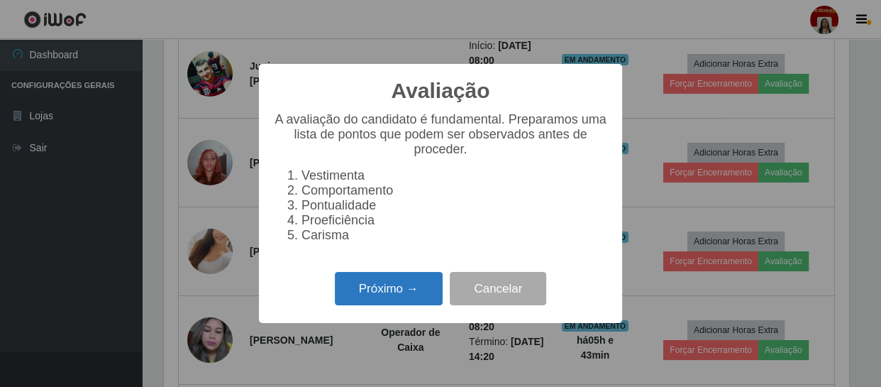
click at [392, 292] on button "Próximo →" at bounding box center [389, 288] width 108 height 33
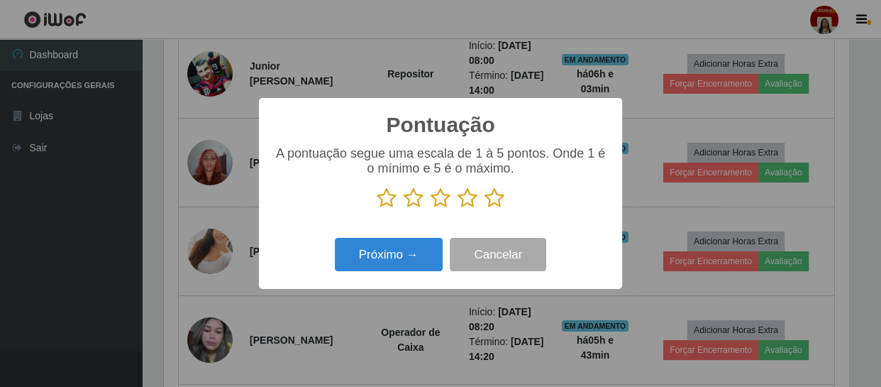
click at [490, 201] on icon at bounding box center [495, 197] width 20 height 21
click at [485, 209] on input "radio" at bounding box center [485, 209] width 0 height 0
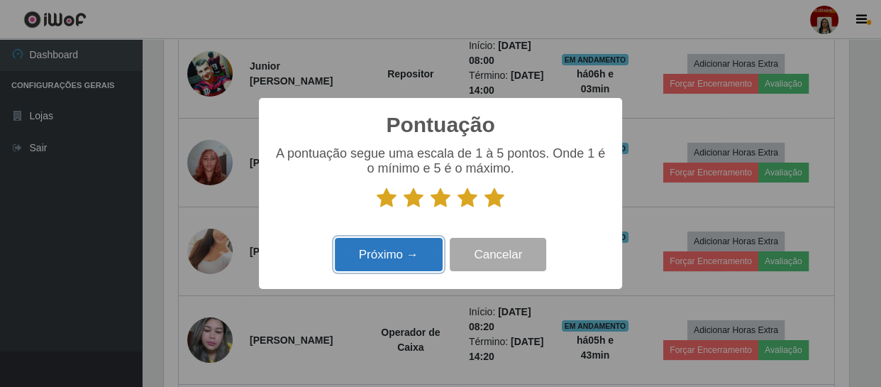
click at [402, 258] on button "Próximo →" at bounding box center [389, 254] width 108 height 33
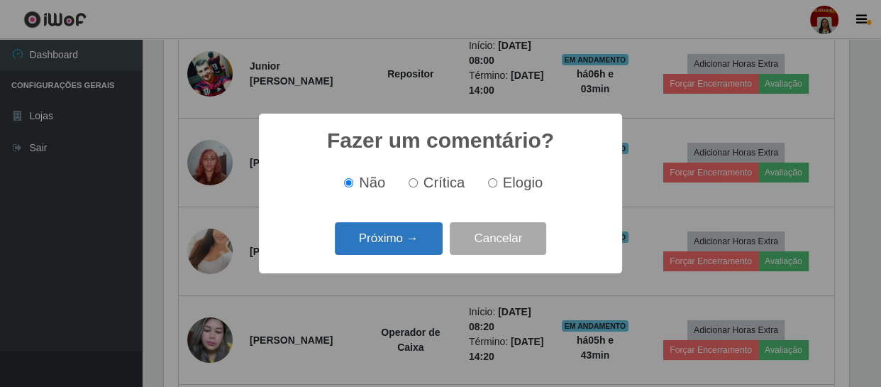
click at [412, 243] on button "Próximo →" at bounding box center [389, 238] width 108 height 33
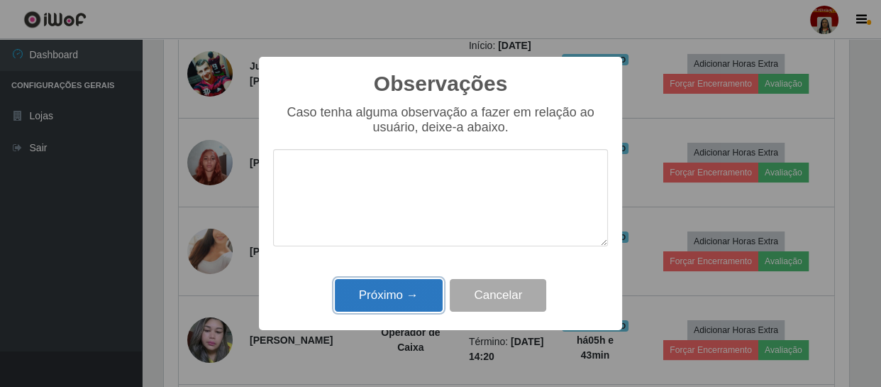
click at [401, 301] on button "Próximo →" at bounding box center [389, 295] width 108 height 33
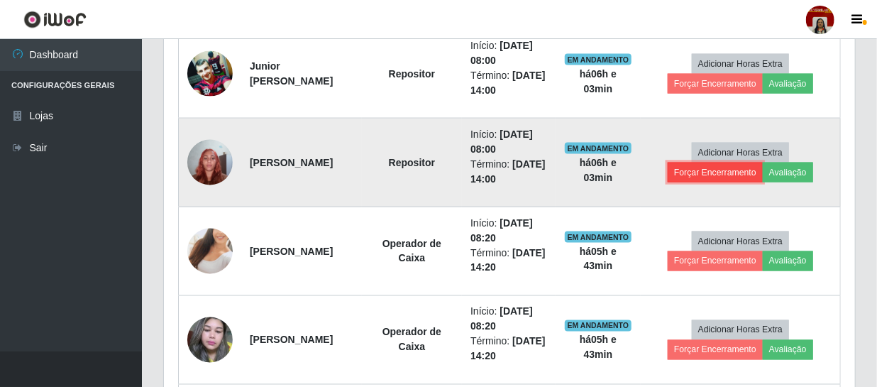
click at [714, 162] on button "Forçar Encerramento" at bounding box center [715, 172] width 95 height 20
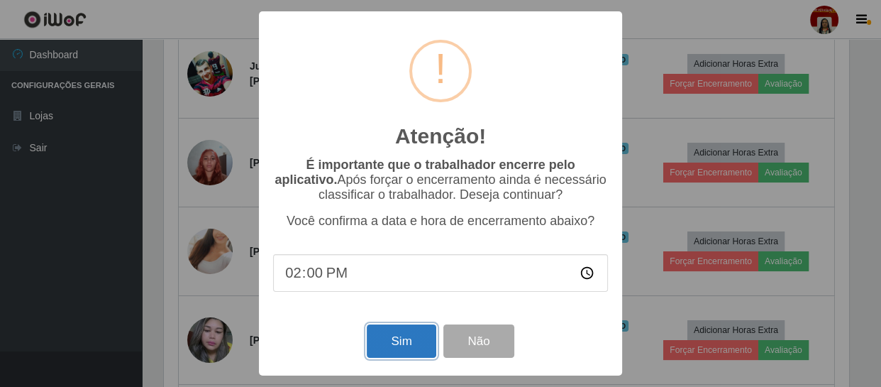
click at [390, 338] on button "Sim" at bounding box center [401, 340] width 69 height 33
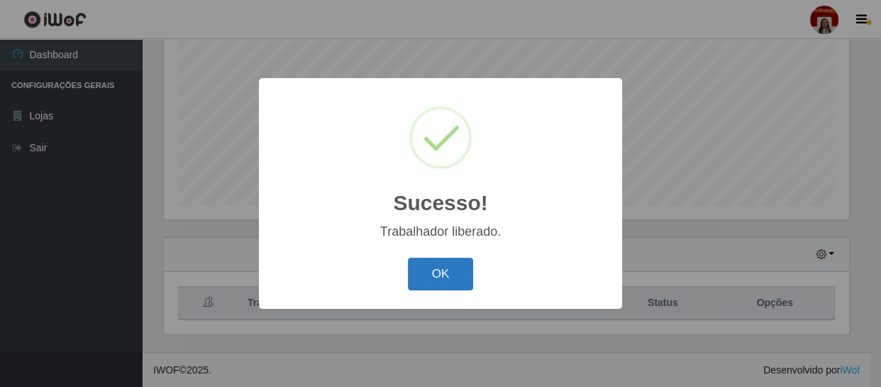
click at [435, 275] on button "OK" at bounding box center [441, 274] width 66 height 33
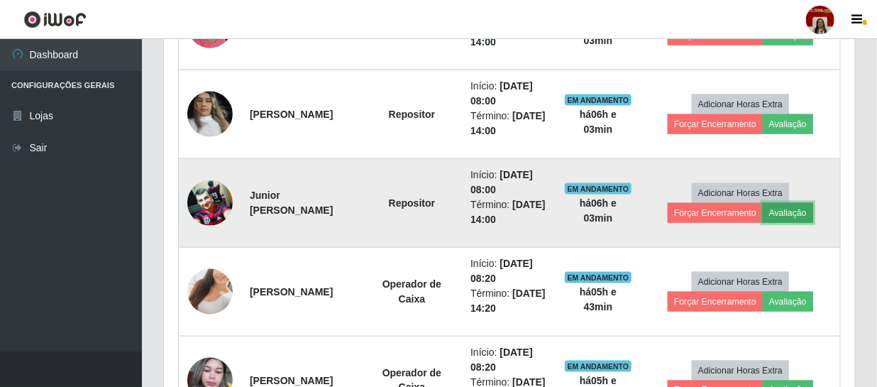
click at [797, 210] on button "Avaliação" at bounding box center [788, 213] width 50 height 20
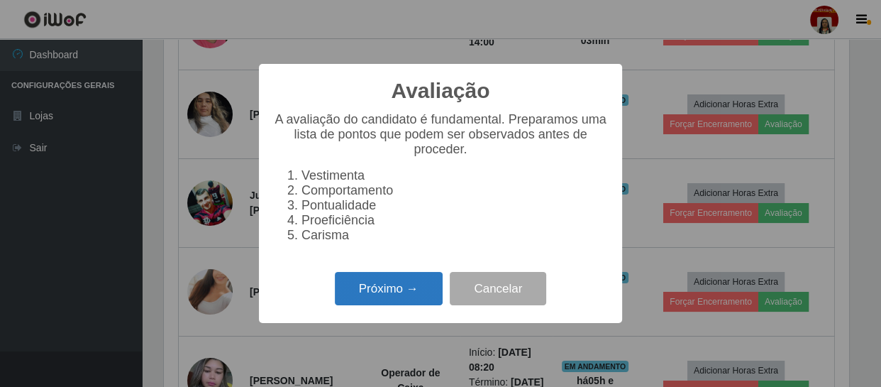
click at [395, 291] on button "Próximo →" at bounding box center [389, 288] width 108 height 33
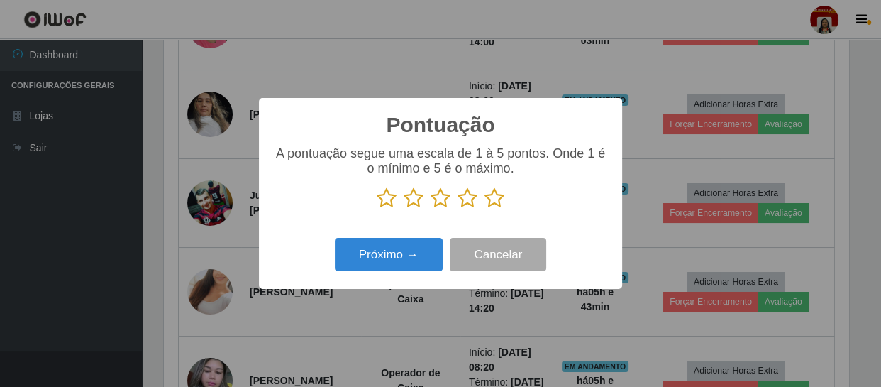
click at [497, 200] on icon at bounding box center [495, 197] width 20 height 21
click at [485, 209] on input "radio" at bounding box center [485, 209] width 0 height 0
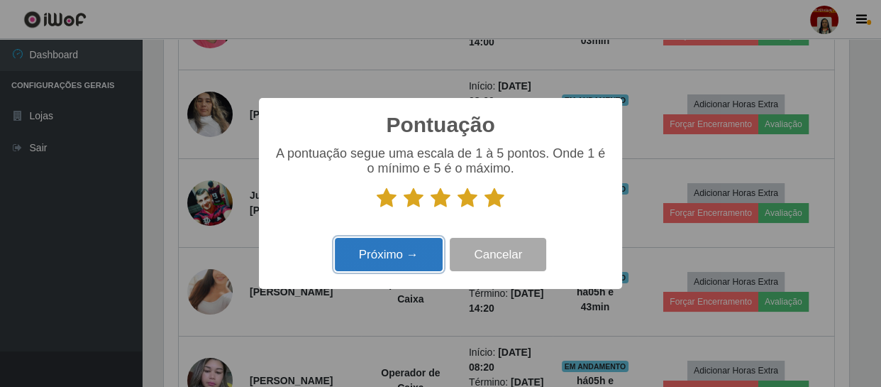
click at [396, 259] on button "Próximo →" at bounding box center [389, 254] width 108 height 33
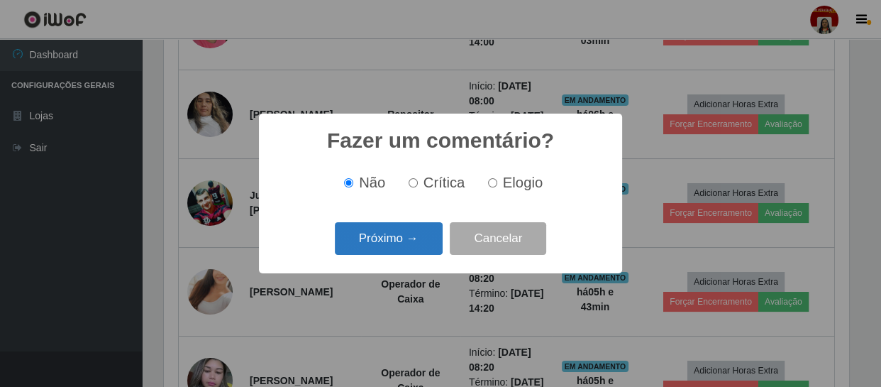
click at [390, 241] on button "Próximo →" at bounding box center [389, 238] width 108 height 33
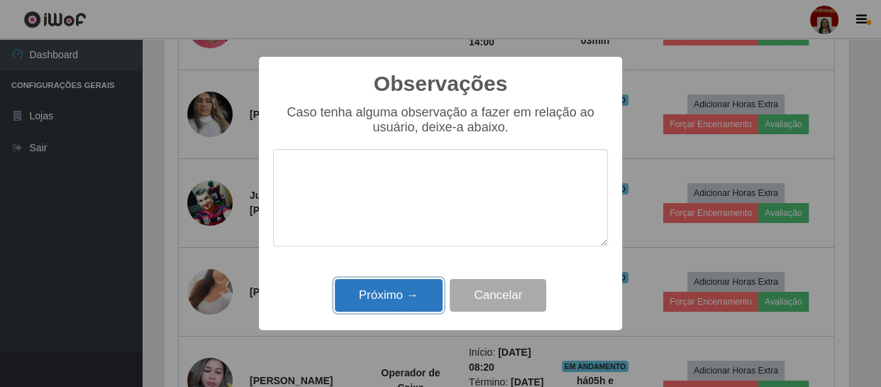
click at [390, 287] on button "Próximo →" at bounding box center [389, 295] width 108 height 33
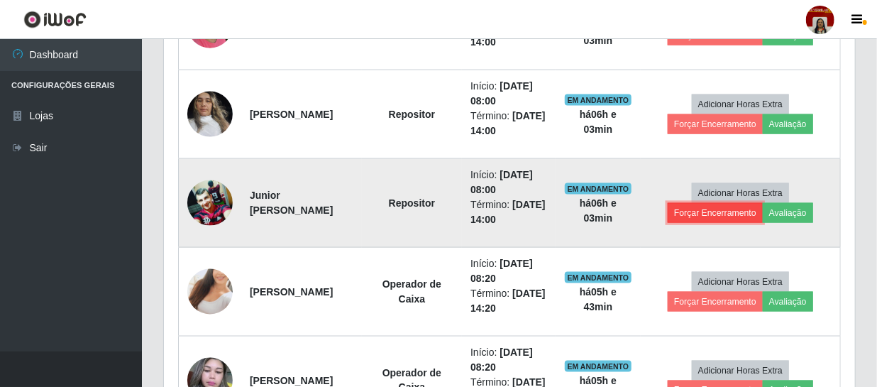
click at [700, 206] on button "Forçar Encerramento" at bounding box center [715, 213] width 95 height 20
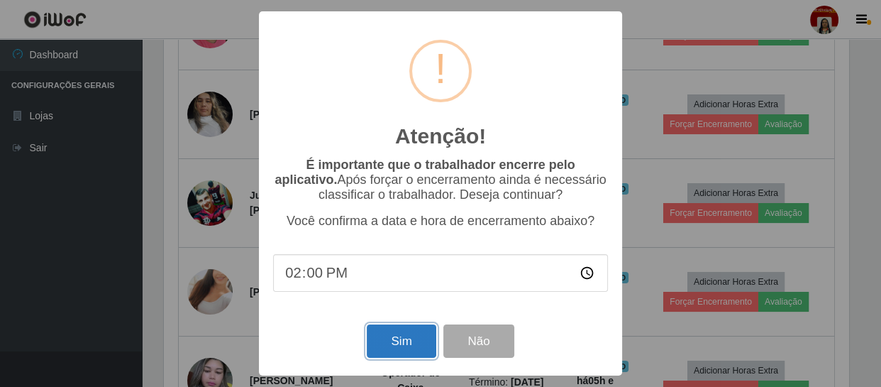
click at [410, 346] on button "Sim" at bounding box center [401, 340] width 69 height 33
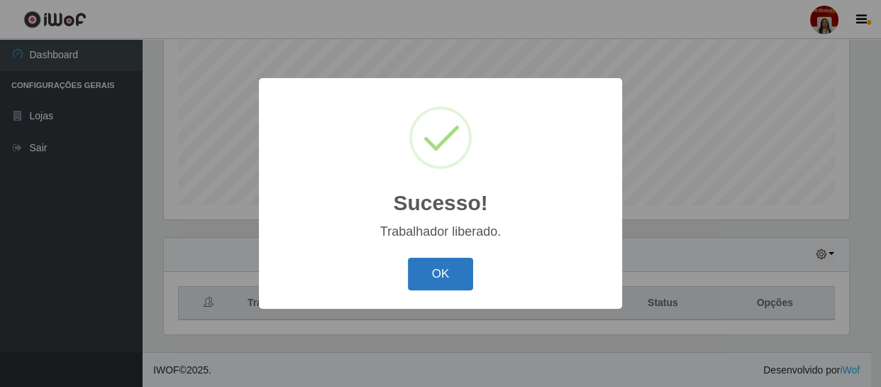
click at [436, 267] on button "OK" at bounding box center [441, 274] width 66 height 33
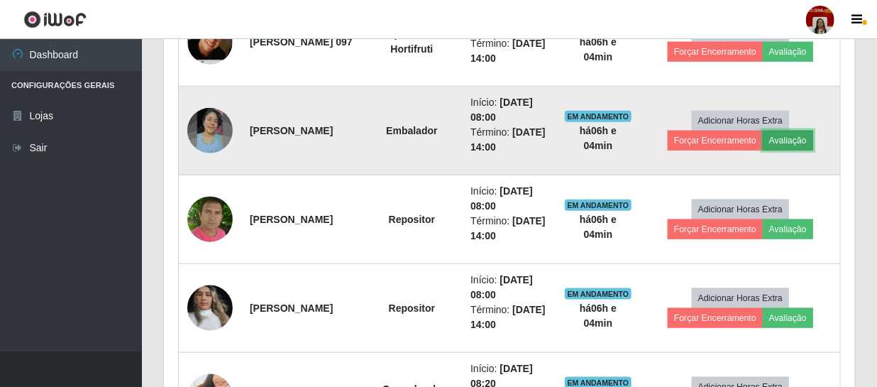
click at [797, 131] on button "Avaliação" at bounding box center [788, 141] width 50 height 20
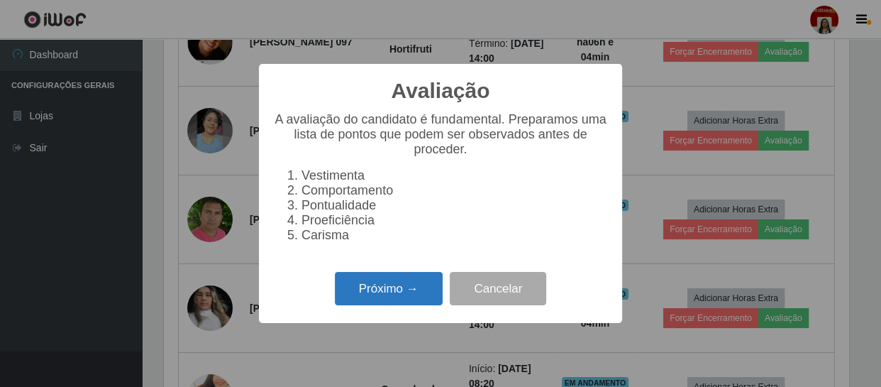
click at [391, 300] on button "Próximo →" at bounding box center [389, 288] width 108 height 33
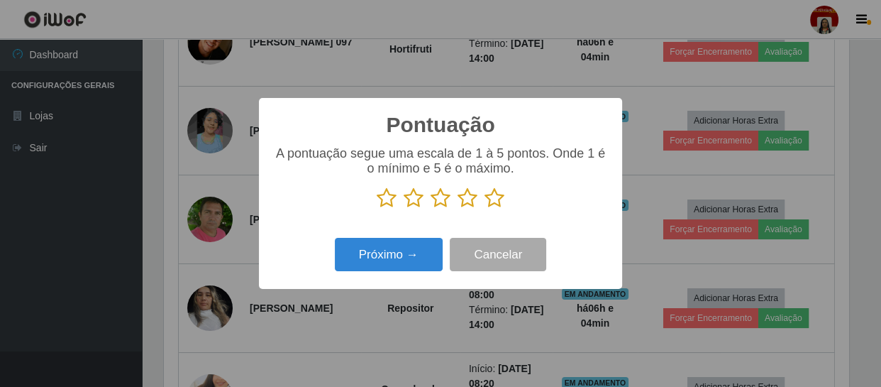
click at [497, 201] on icon at bounding box center [495, 197] width 20 height 21
click at [485, 209] on input "radio" at bounding box center [485, 209] width 0 height 0
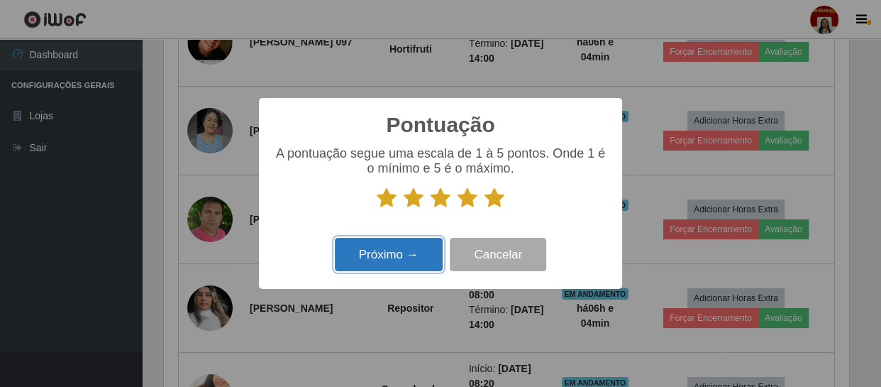
click at [400, 259] on button "Próximo →" at bounding box center [389, 254] width 108 height 33
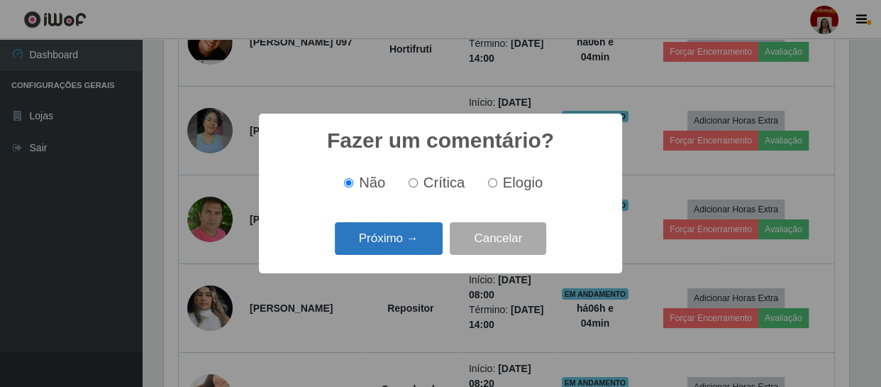
click at [398, 238] on button "Próximo →" at bounding box center [389, 238] width 108 height 33
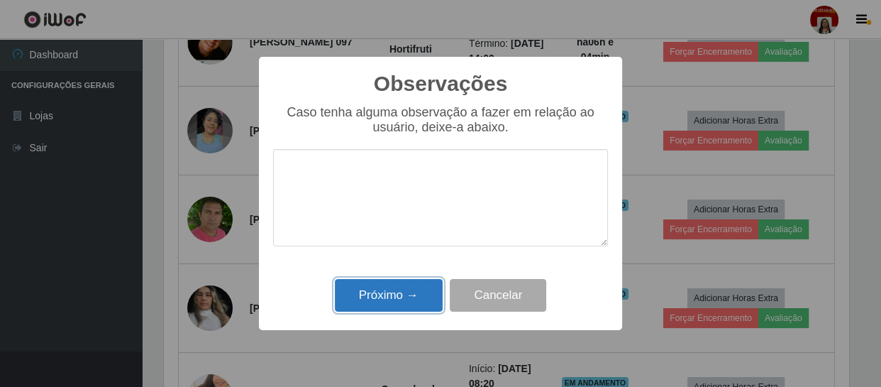
click at [395, 303] on button "Próximo →" at bounding box center [389, 295] width 108 height 33
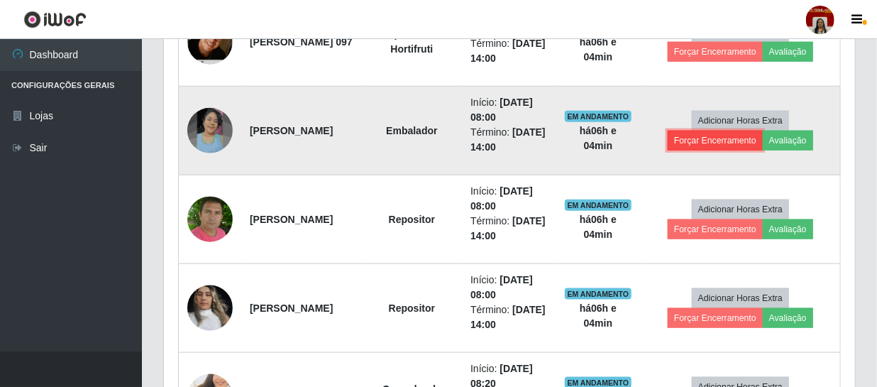
click at [697, 139] on button "Forçar Encerramento" at bounding box center [715, 141] width 95 height 20
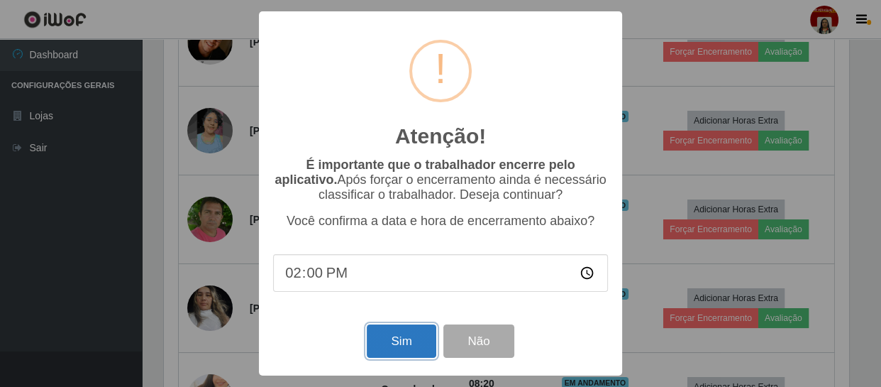
click at [397, 345] on button "Sim" at bounding box center [401, 340] width 69 height 33
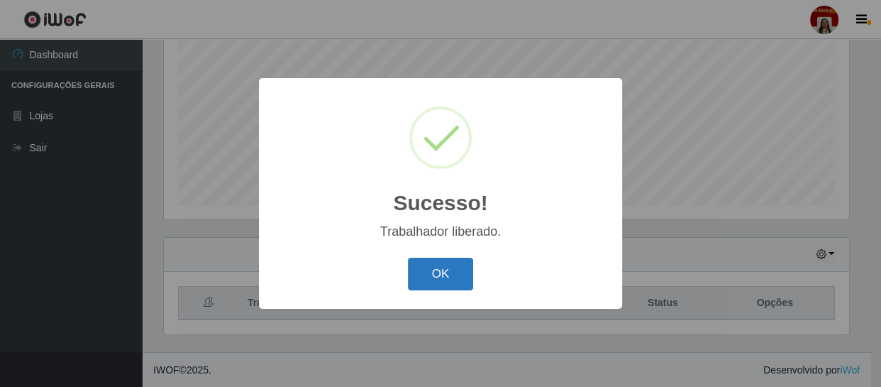
click at [445, 275] on button "OK" at bounding box center [441, 274] width 66 height 33
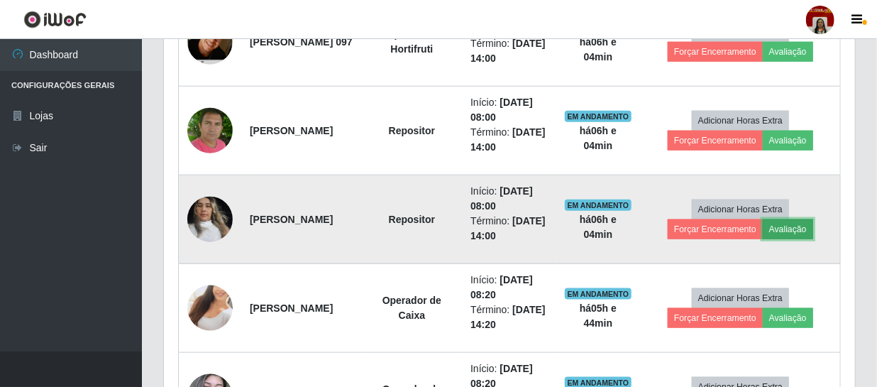
click at [783, 227] on button "Avaliação" at bounding box center [788, 229] width 50 height 20
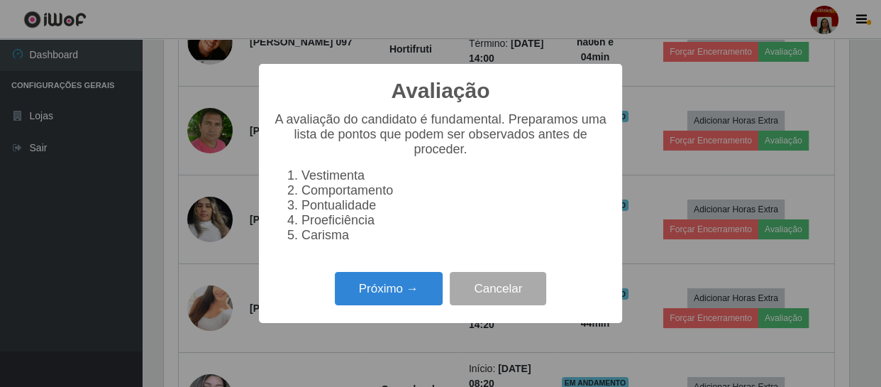
click at [391, 309] on div "Próximo → Cancelar" at bounding box center [440, 288] width 335 height 40
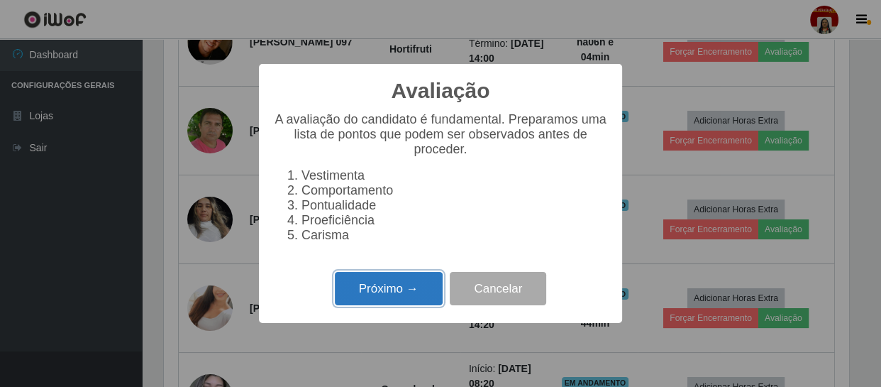
click at [397, 302] on button "Próximo →" at bounding box center [389, 288] width 108 height 33
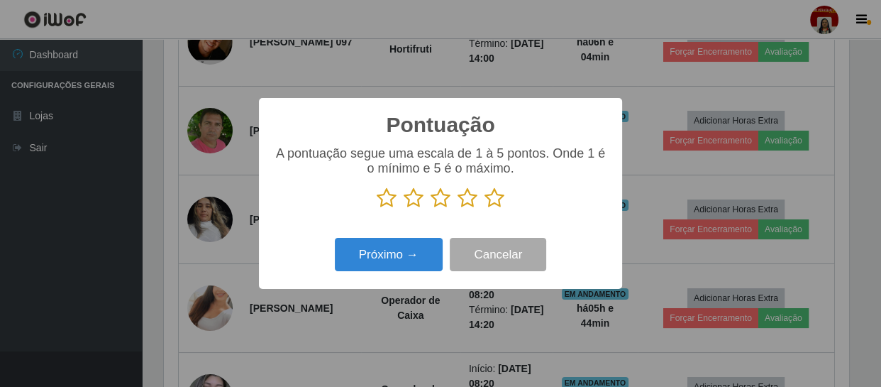
click at [495, 195] on icon at bounding box center [495, 197] width 20 height 21
click at [485, 209] on input "radio" at bounding box center [485, 209] width 0 height 0
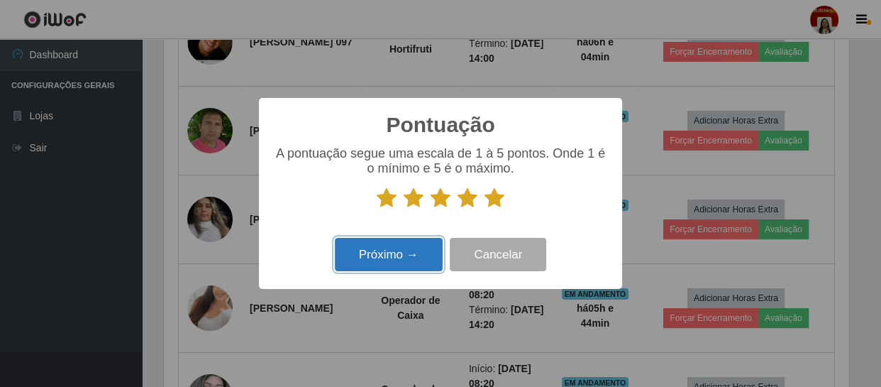
click at [419, 264] on button "Próximo →" at bounding box center [389, 254] width 108 height 33
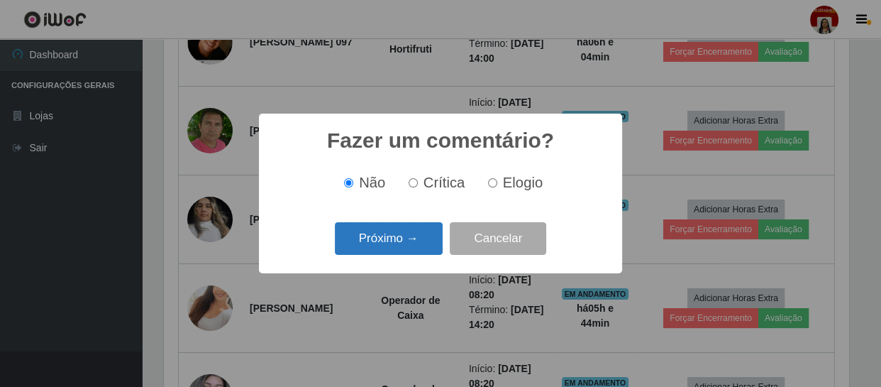
click at [407, 238] on button "Próximo →" at bounding box center [389, 238] width 108 height 33
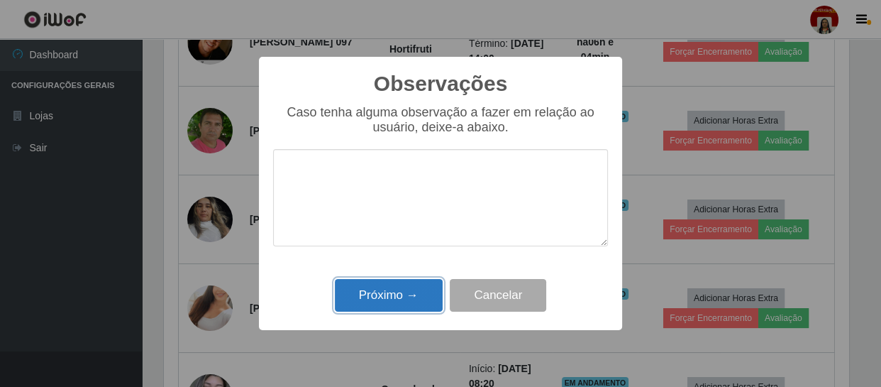
click at [412, 301] on button "Próximo →" at bounding box center [389, 295] width 108 height 33
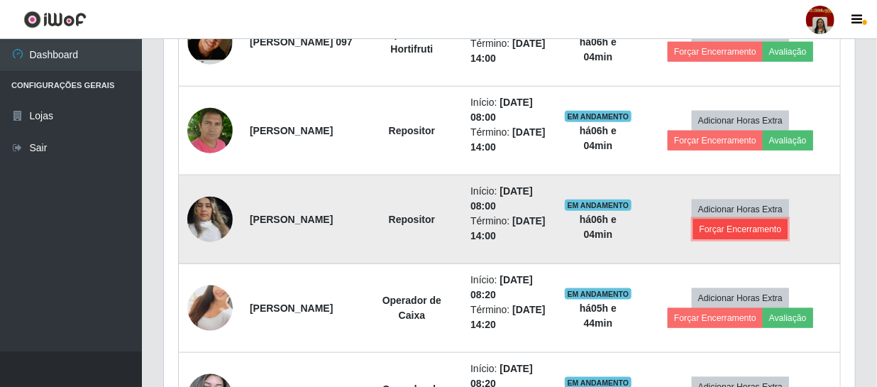
click at [719, 231] on button "Forçar Encerramento" at bounding box center [740, 229] width 95 height 20
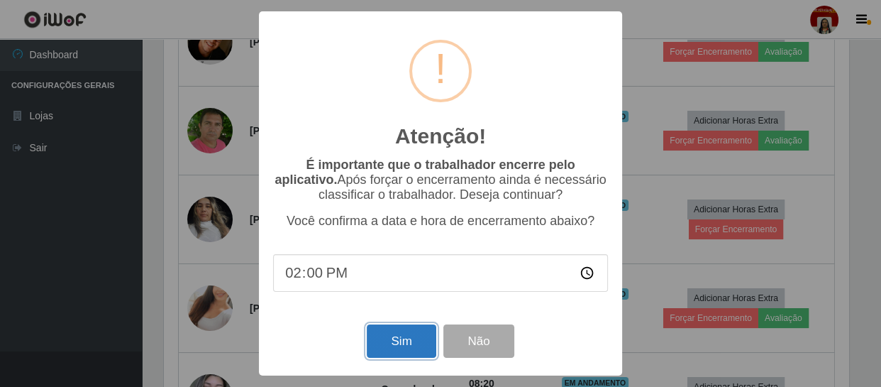
click at [407, 346] on button "Sim" at bounding box center [401, 340] width 69 height 33
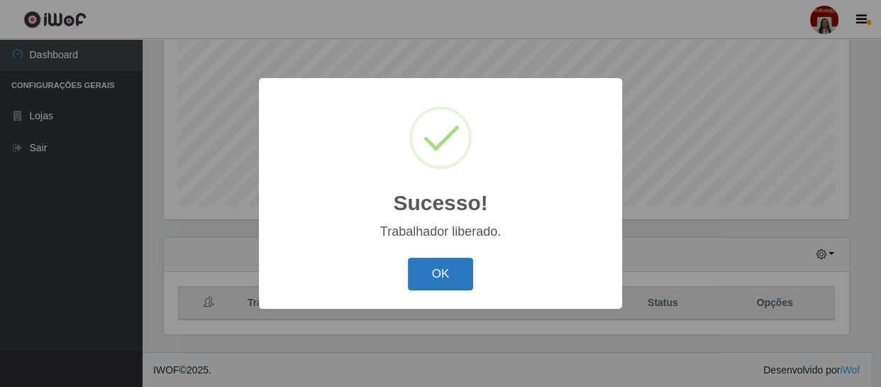
click at [463, 273] on button "OK" at bounding box center [441, 274] width 66 height 33
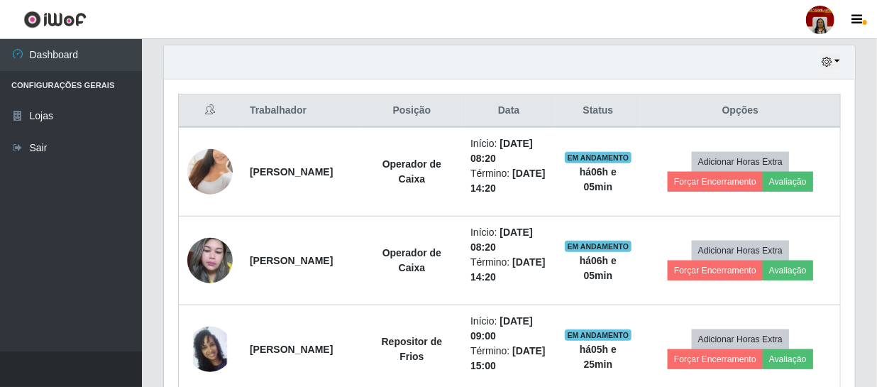
scroll to position [536, 0]
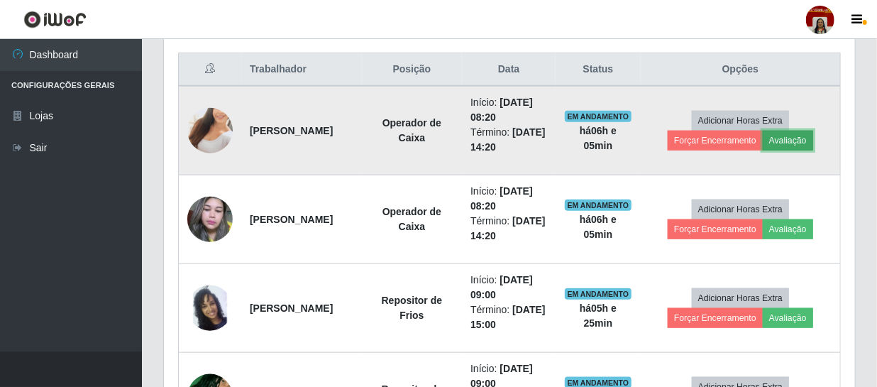
click at [795, 140] on button "Avaliação" at bounding box center [788, 141] width 50 height 20
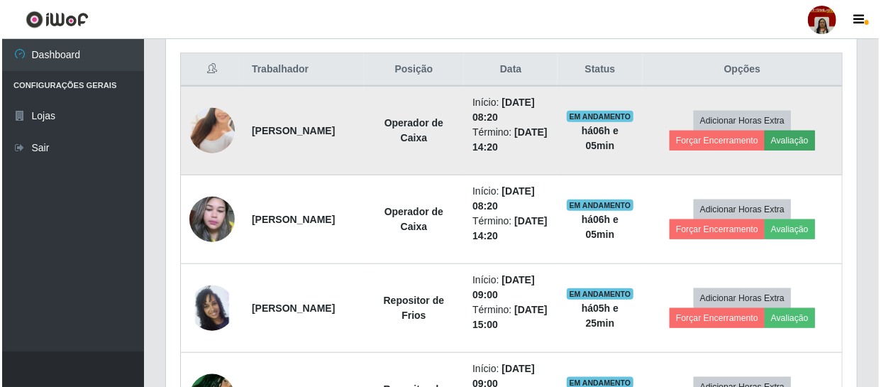
scroll to position [294, 685]
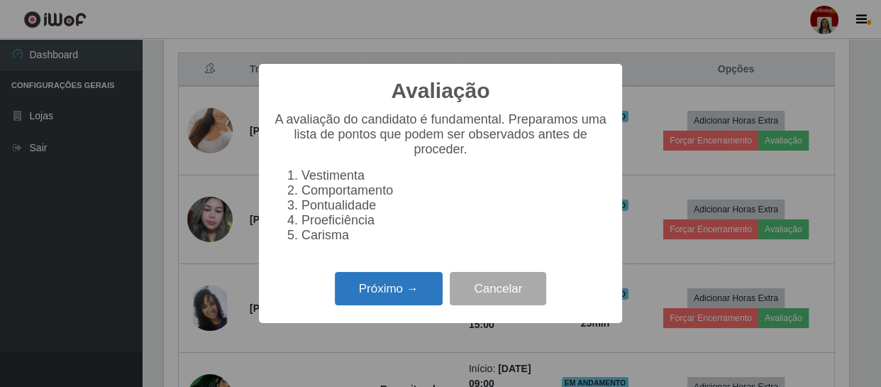
click at [431, 295] on button "Próximo →" at bounding box center [389, 288] width 108 height 33
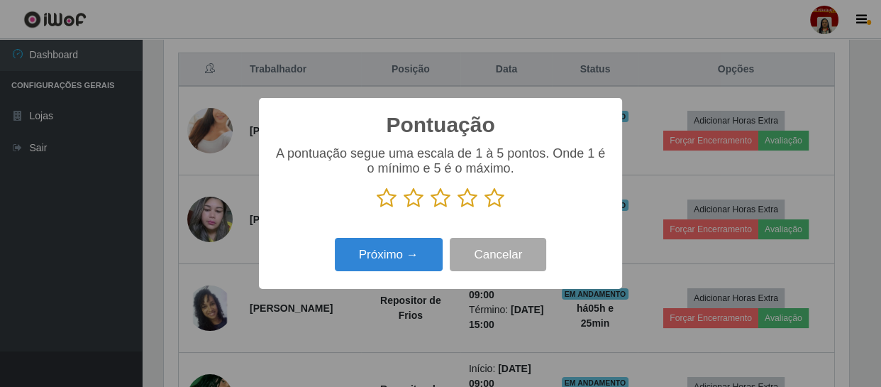
scroll to position [709192, 708801]
click at [501, 201] on icon at bounding box center [495, 197] width 20 height 21
click at [485, 209] on input "radio" at bounding box center [485, 209] width 0 height 0
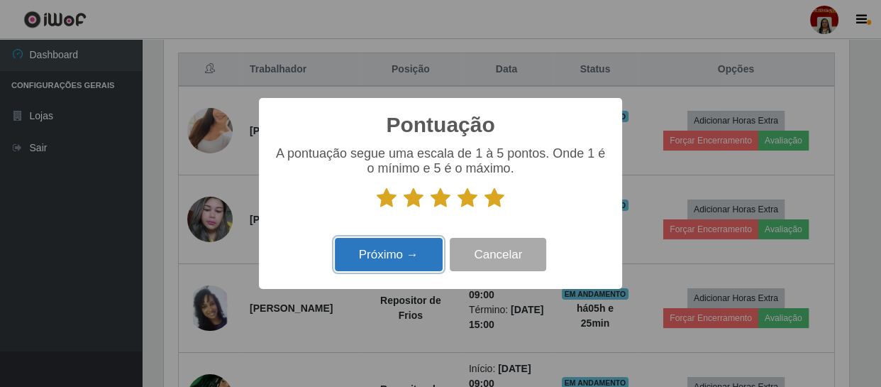
click at [415, 252] on button "Próximo →" at bounding box center [389, 254] width 108 height 33
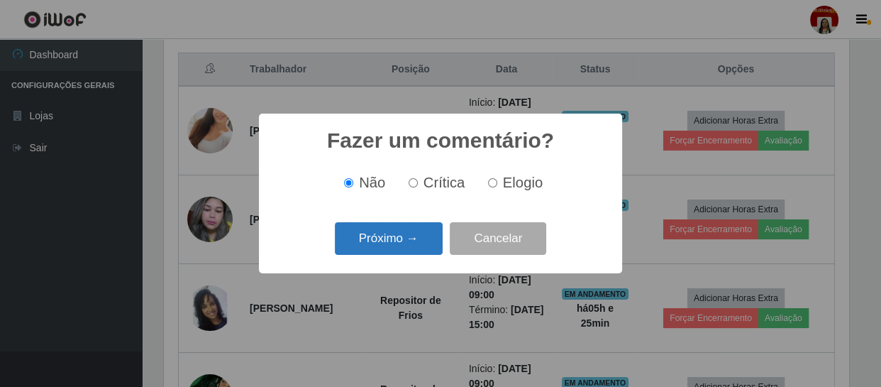
click at [421, 246] on button "Próximo →" at bounding box center [389, 238] width 108 height 33
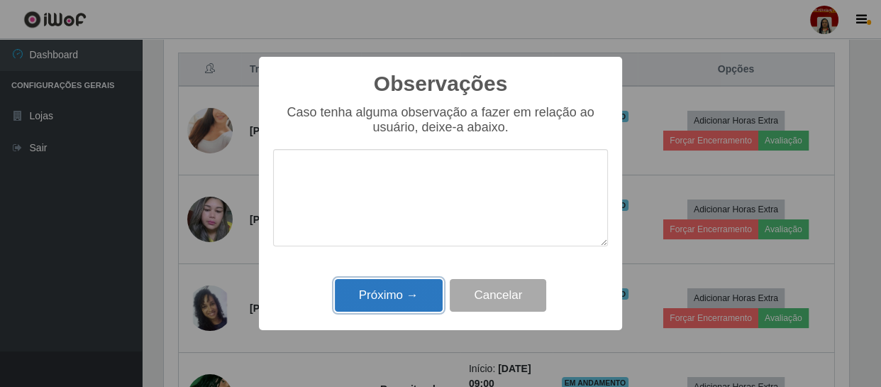
click at [426, 291] on button "Próximo →" at bounding box center [389, 295] width 108 height 33
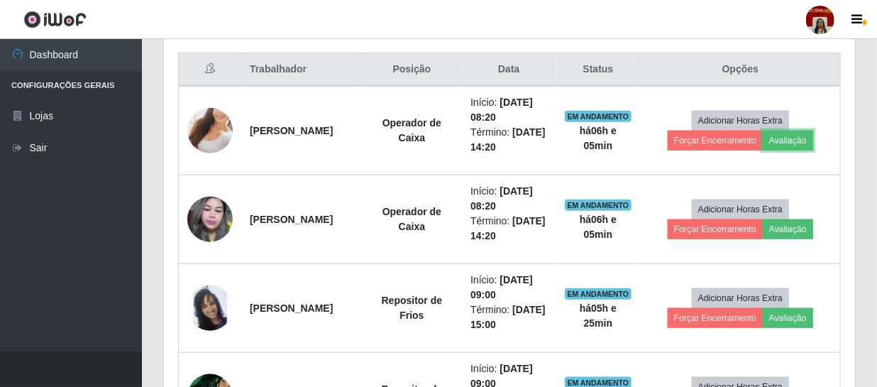
scroll to position [294, 691]
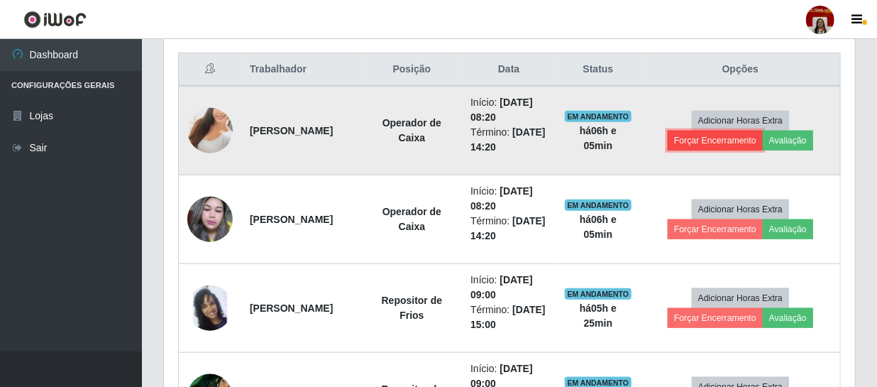
click at [737, 138] on button "Forçar Encerramento" at bounding box center [715, 141] width 95 height 20
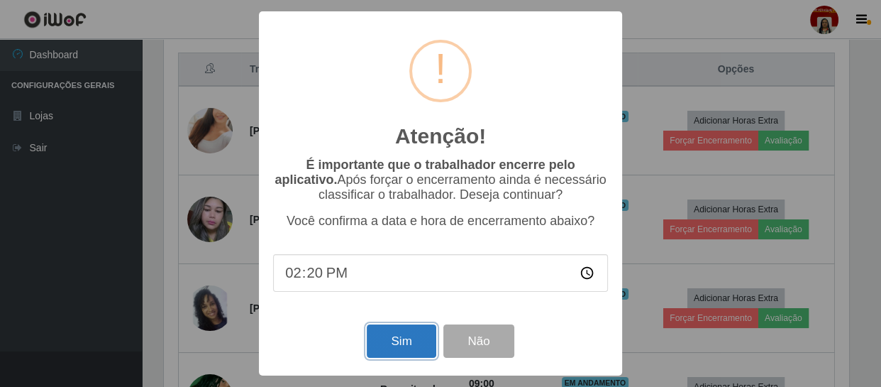
click at [427, 337] on button "Sim" at bounding box center [401, 340] width 69 height 33
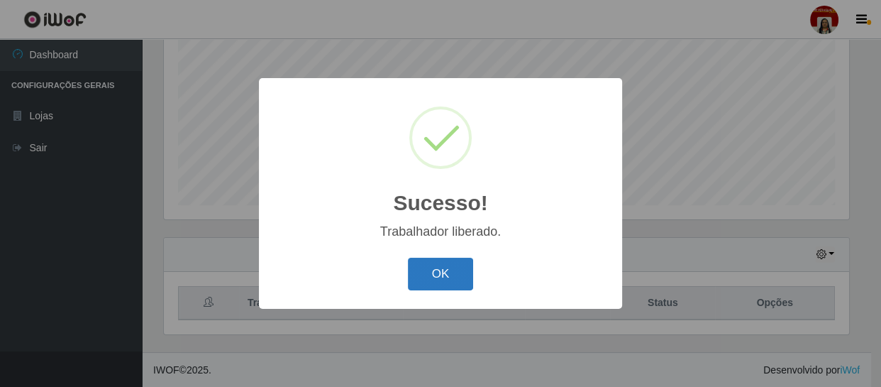
click at [454, 280] on button "OK" at bounding box center [441, 274] width 66 height 33
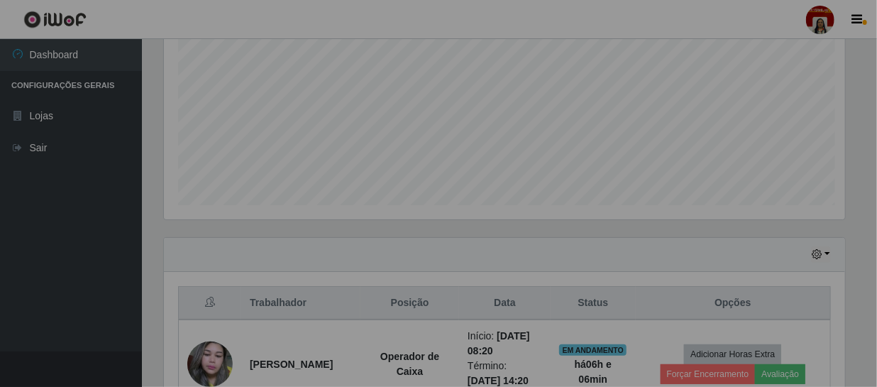
scroll to position [294, 691]
